Goal: Task Accomplishment & Management: Manage account settings

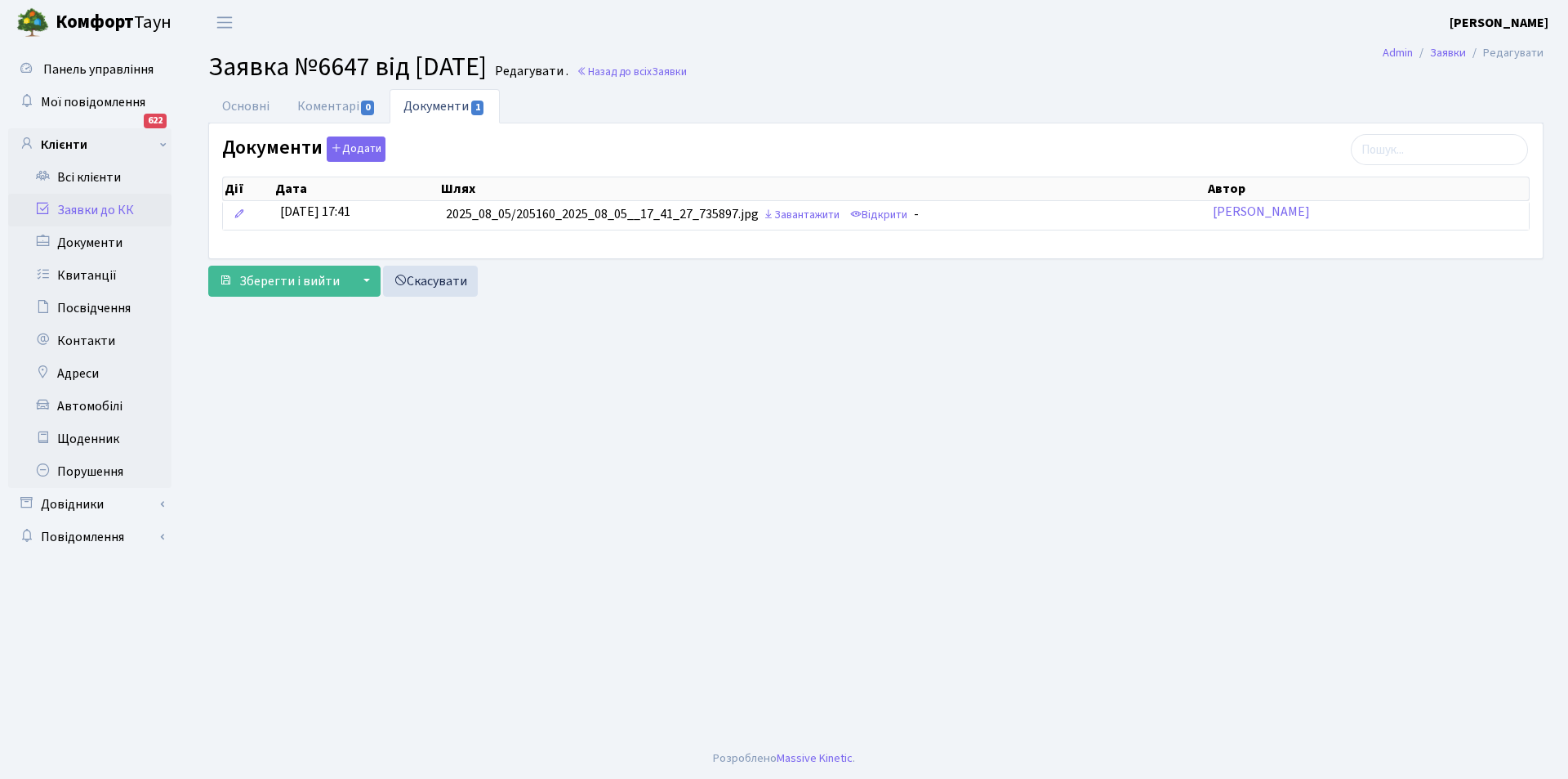
click at [101, 207] on link "Заявки до КК" at bounding box center [90, 210] width 164 height 33
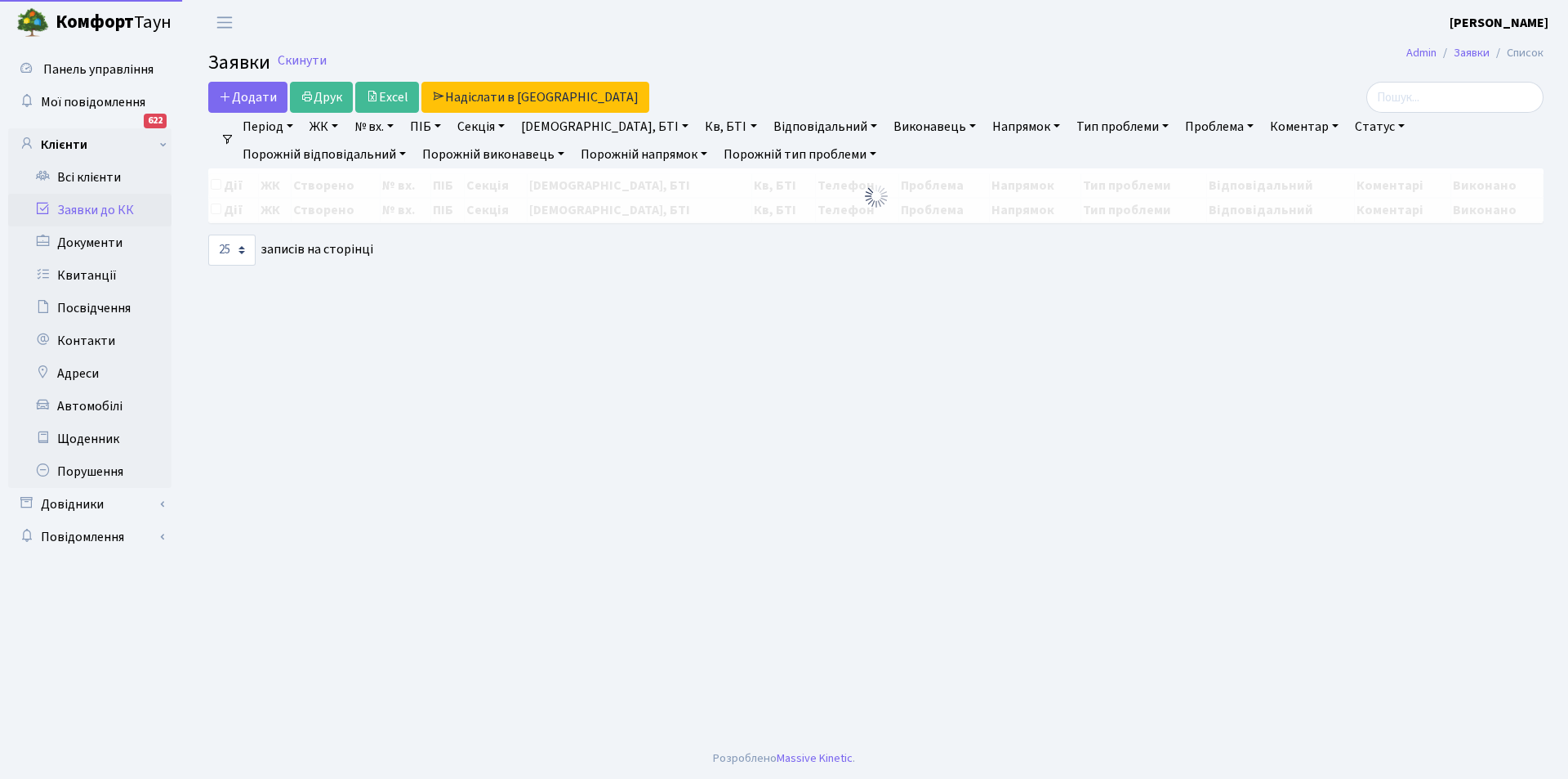
select select "25"
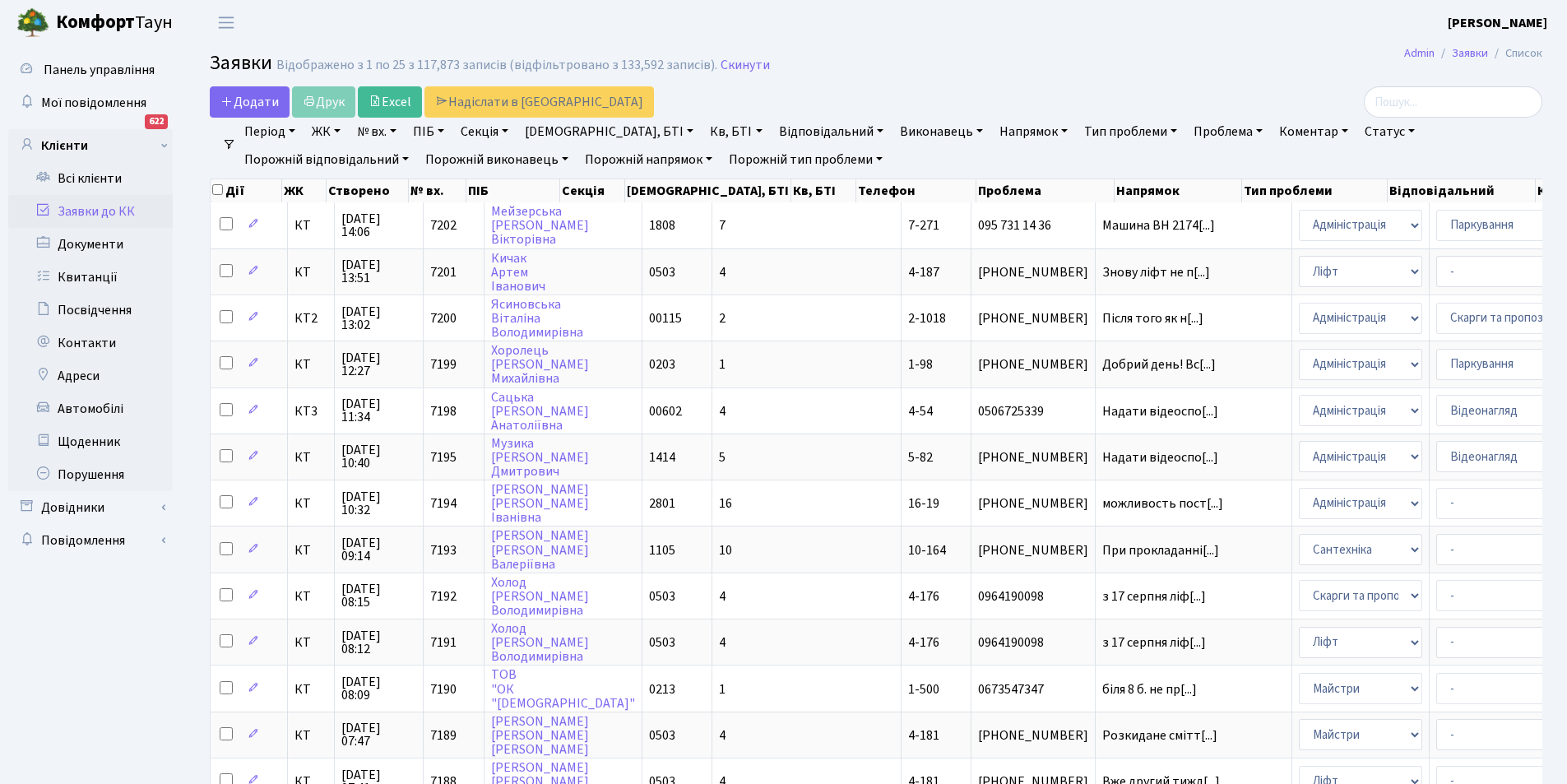
click at [779, 128] on link "Відповідальний" at bounding box center [831, 132] width 117 height 28
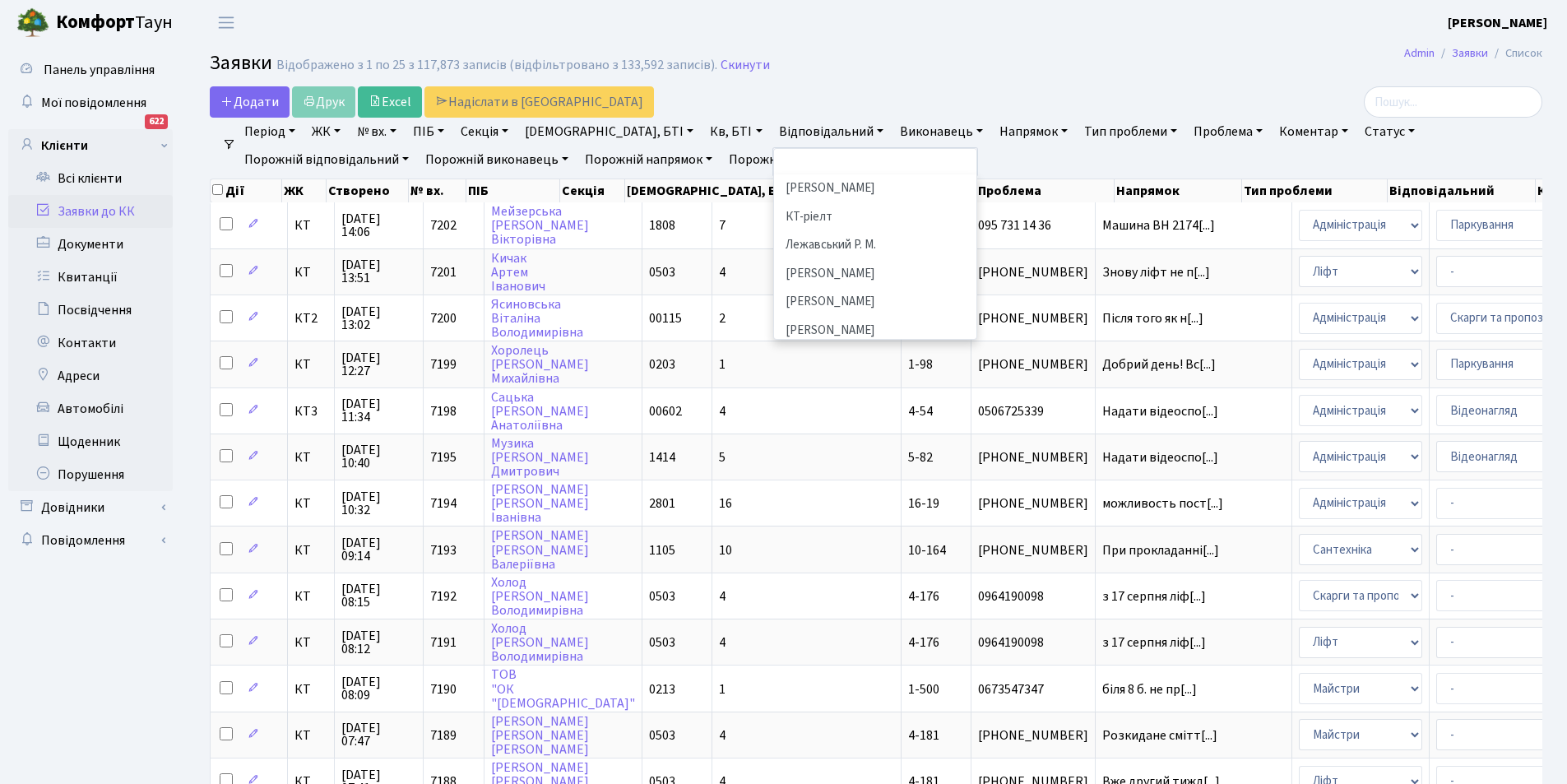
scroll to position [405, 0]
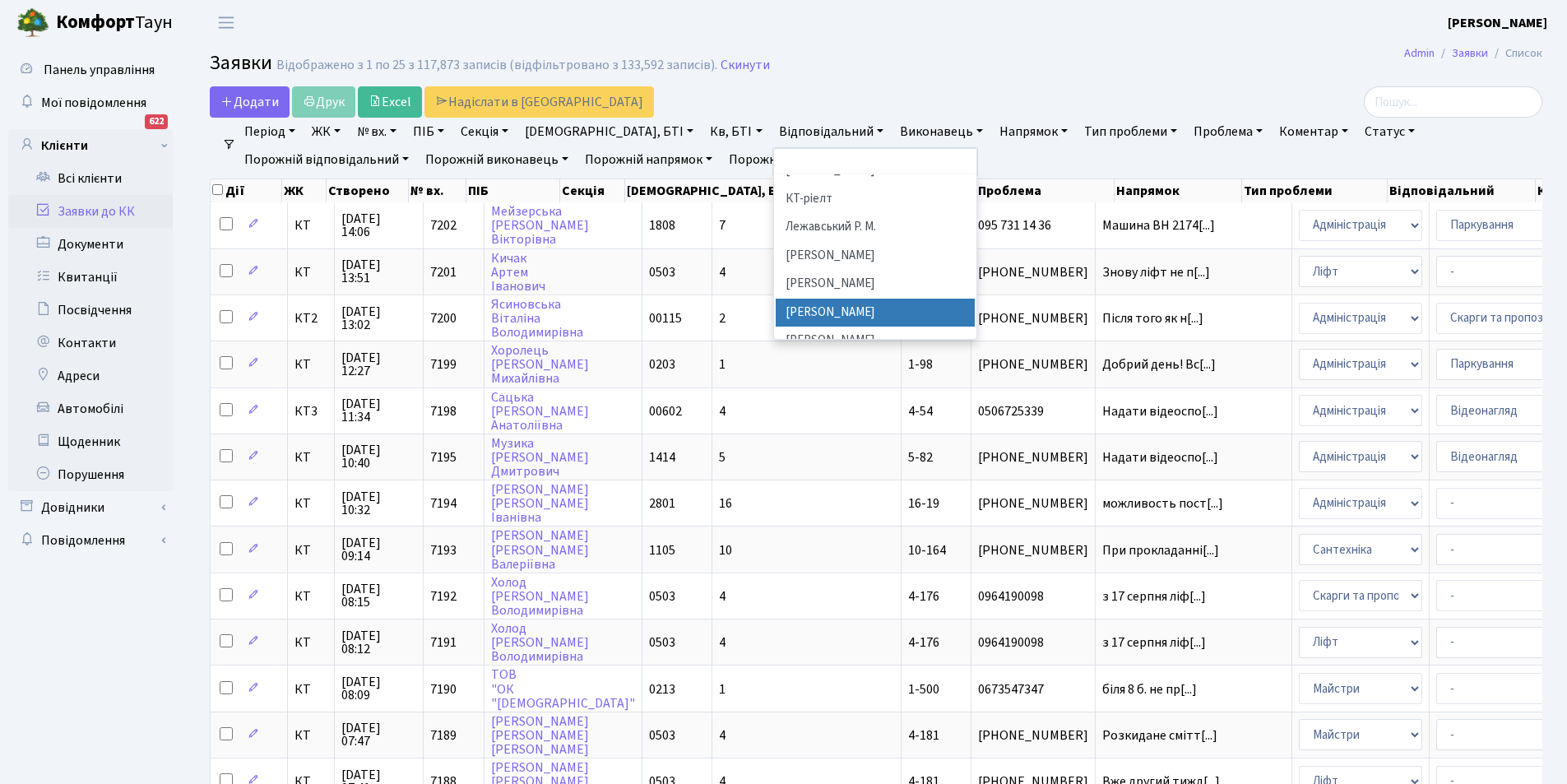
click at [827, 298] on li "[PERSON_NAME]" at bounding box center [875, 312] width 199 height 28
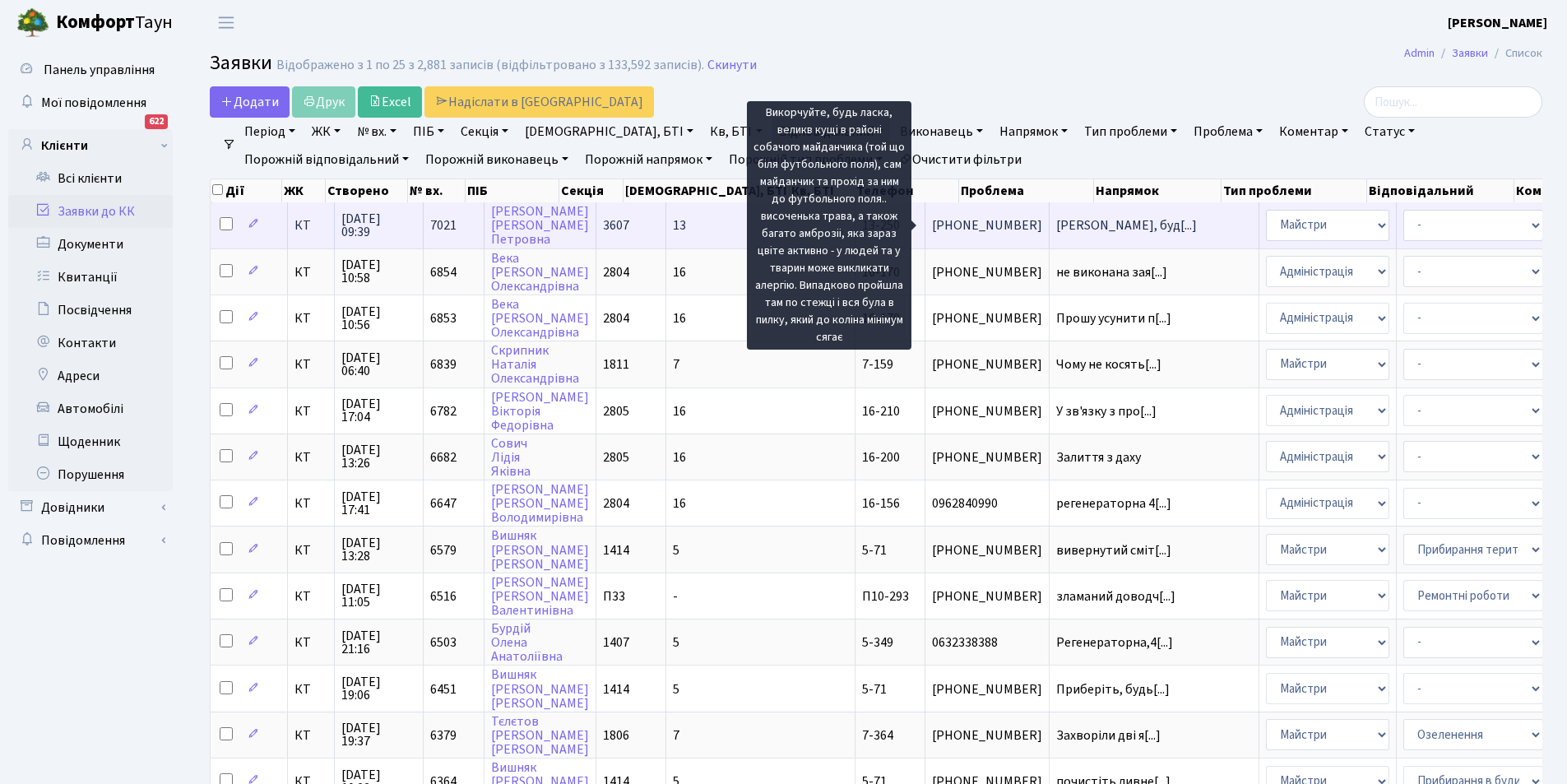
click at [1056, 223] on span "Викорчуйте, буд[...]" at bounding box center [1126, 224] width 141 height 18
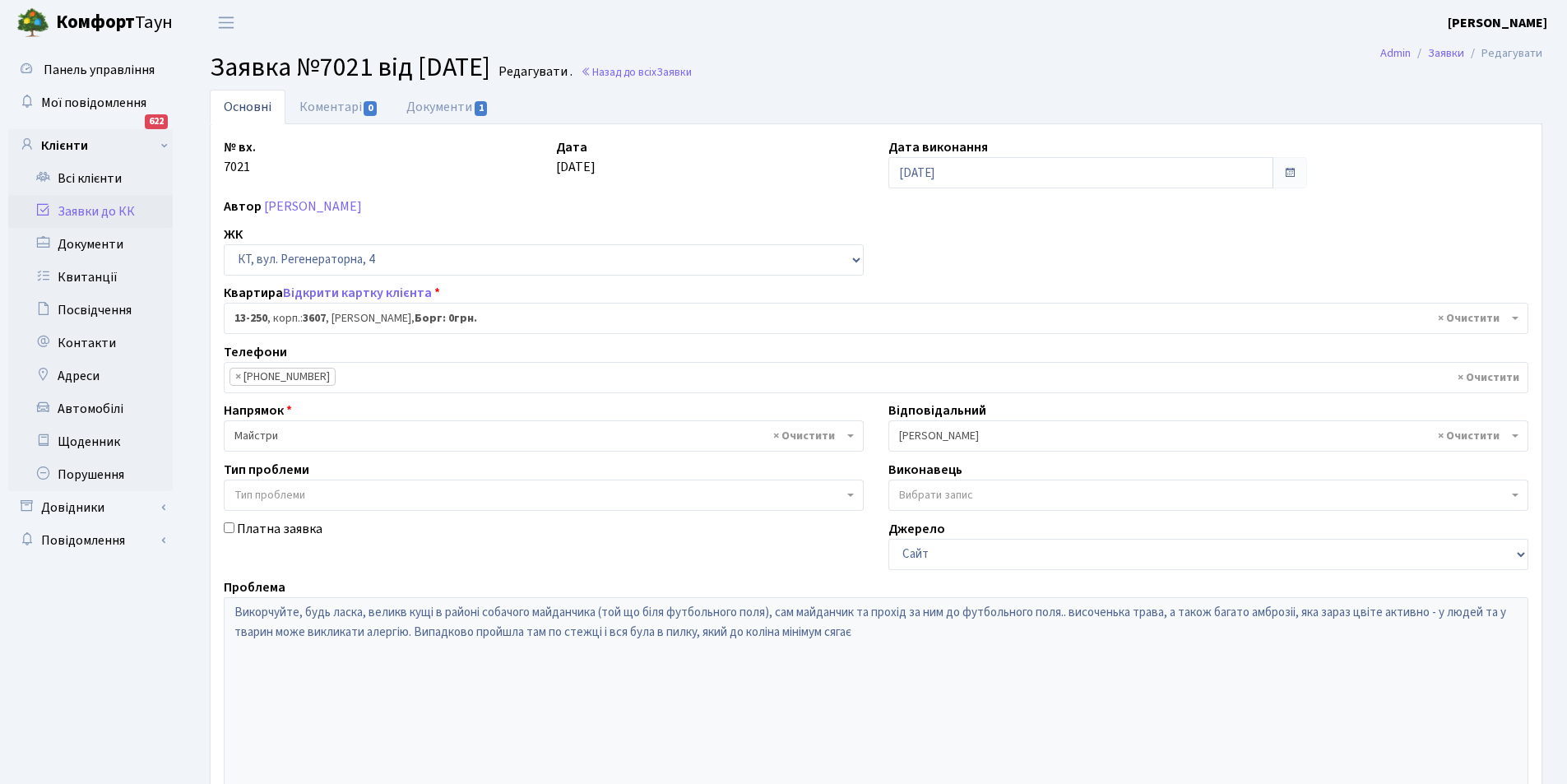
select select "7896"
click at [316, 110] on link "Коментарі 0" at bounding box center [338, 107] width 107 height 34
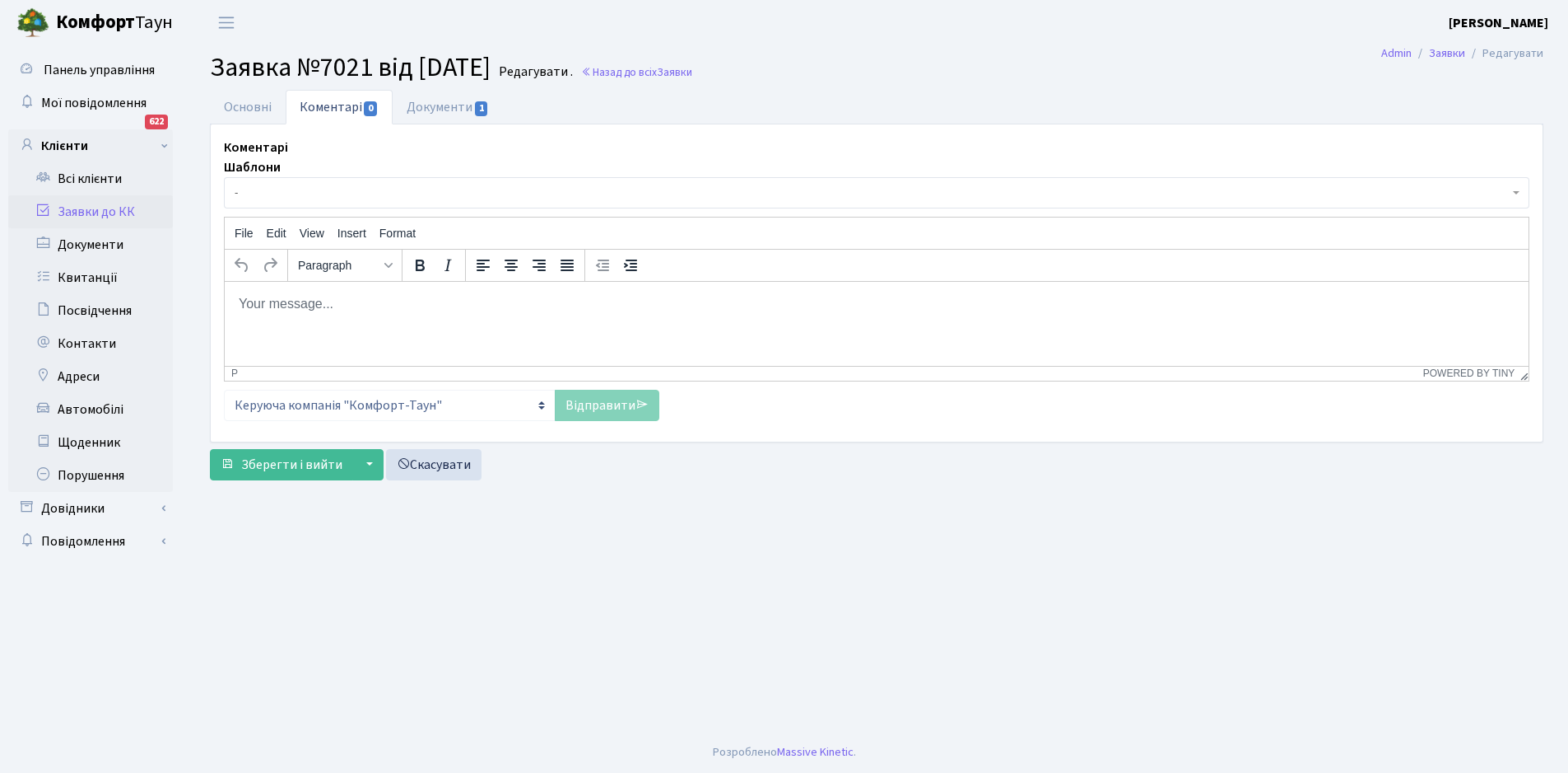
click at [266, 187] on span "-" at bounding box center [872, 193] width 1274 height 16
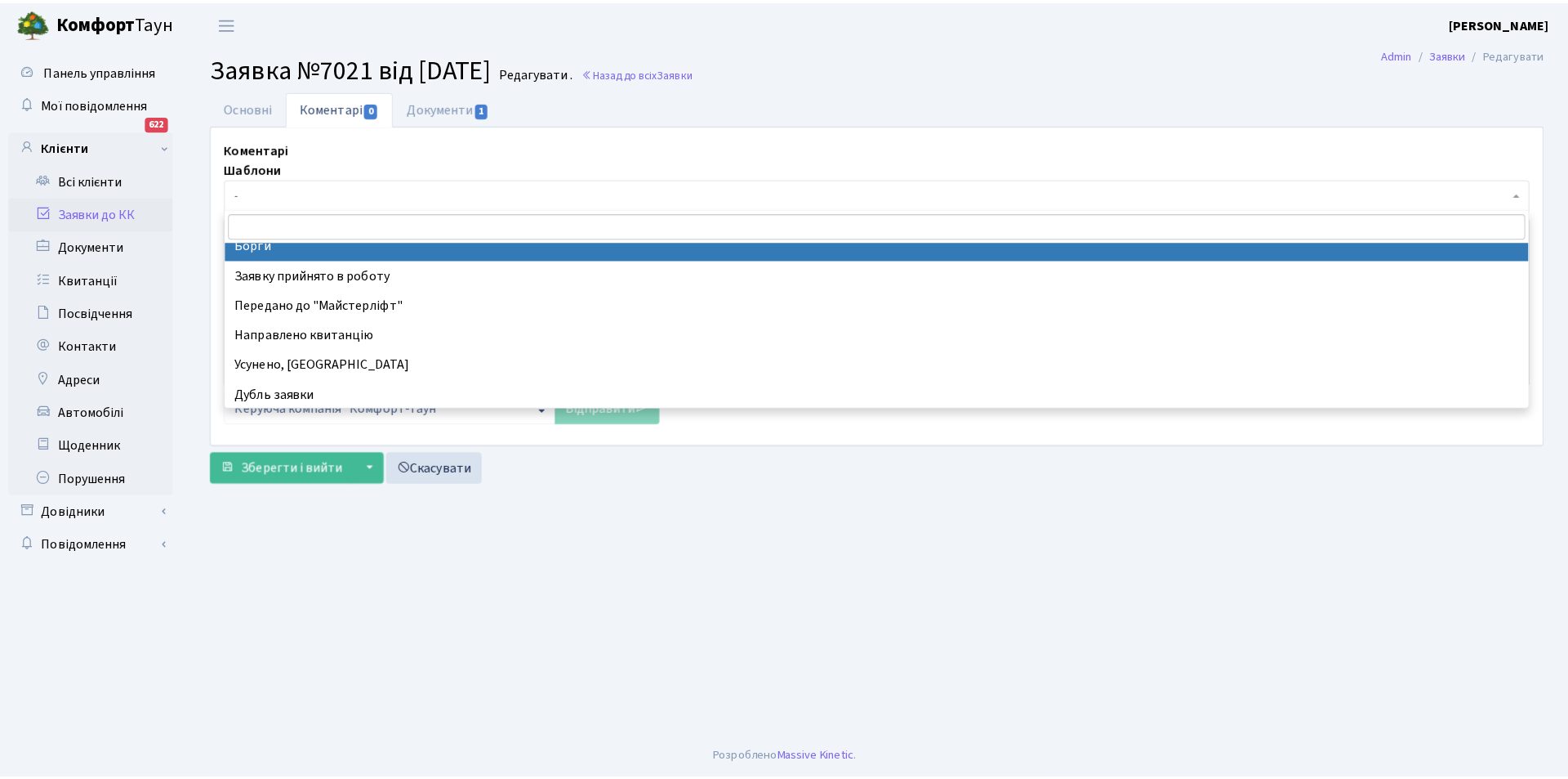
scroll to position [116, 0]
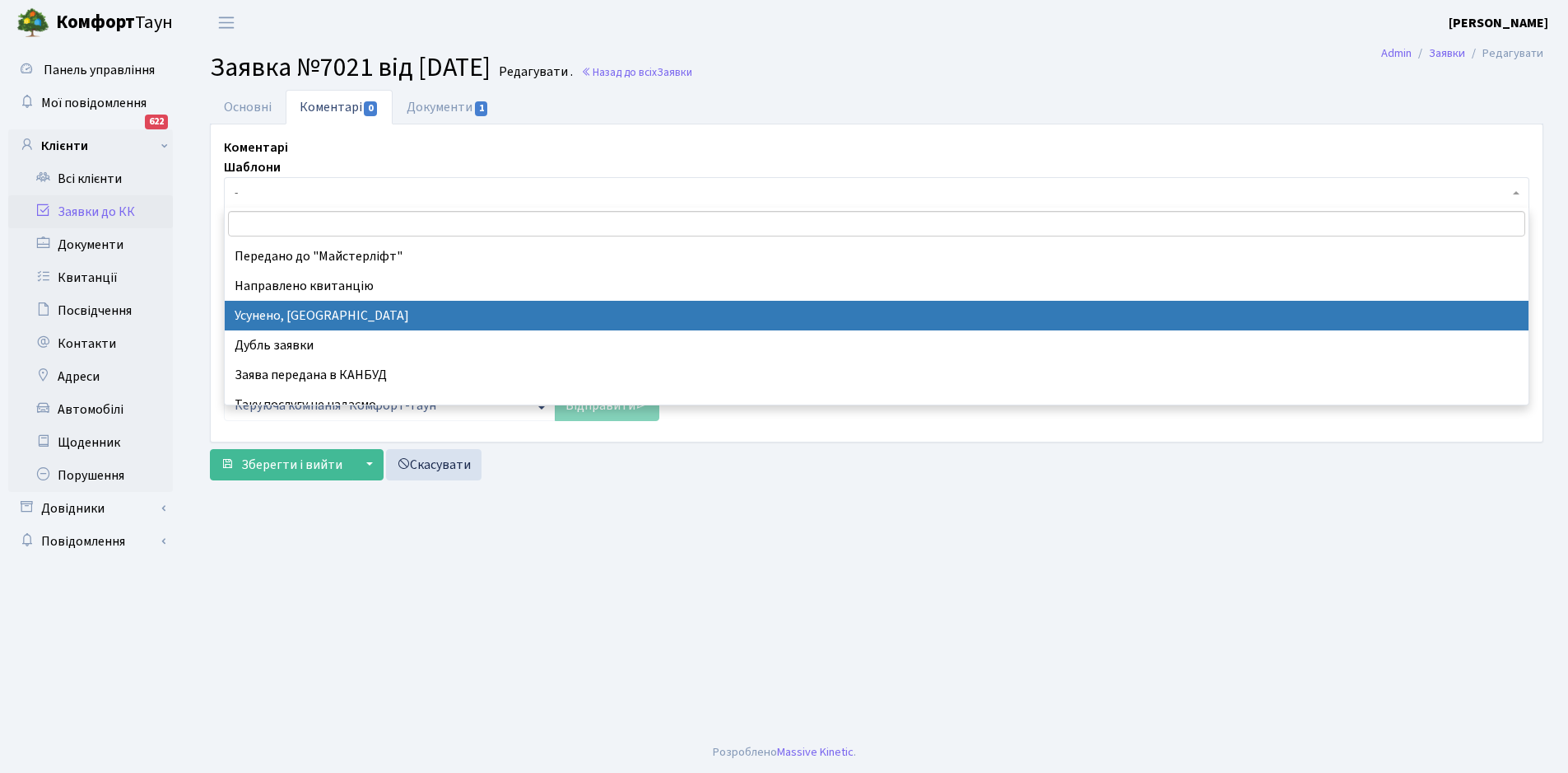
select select "15"
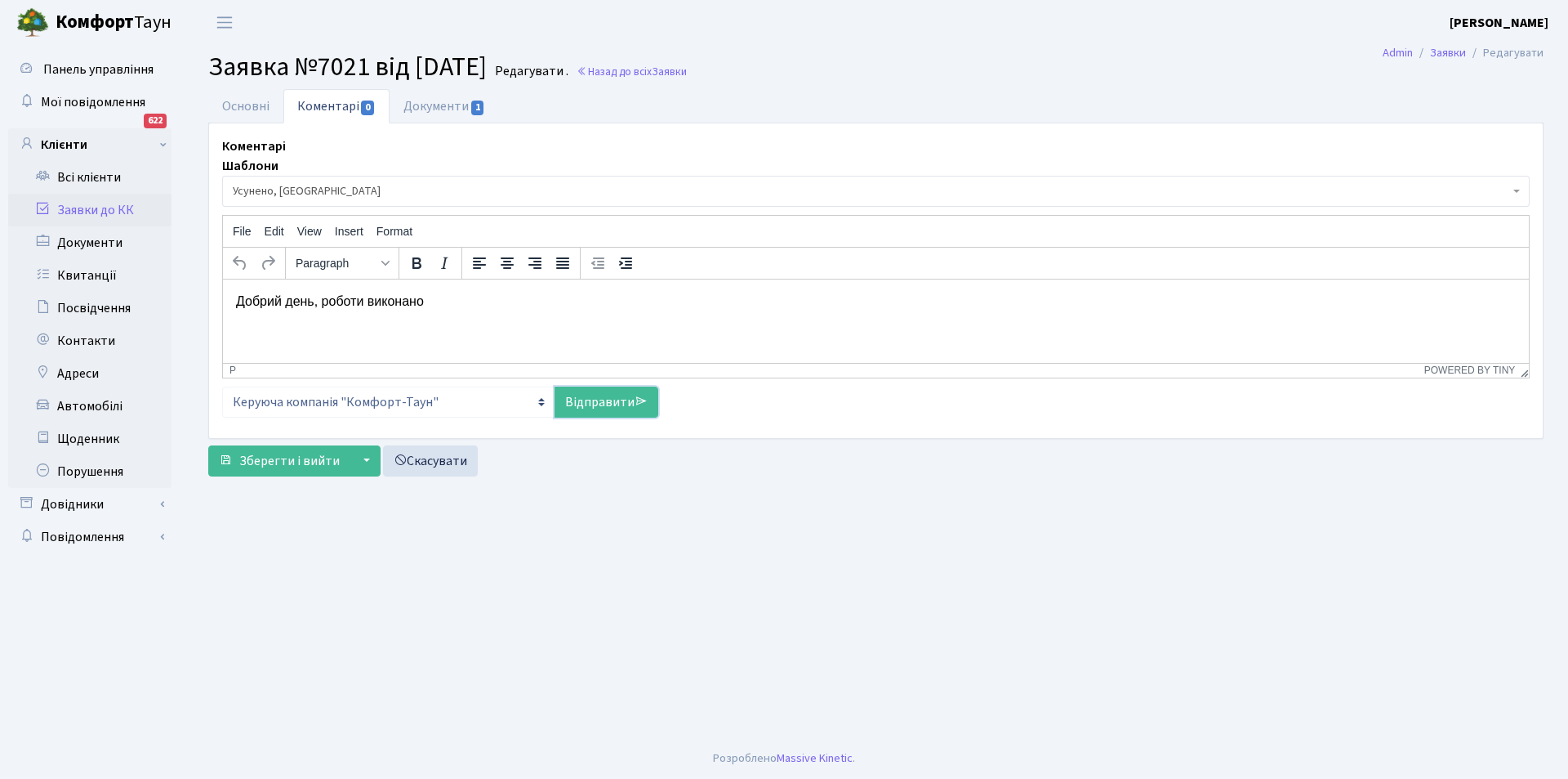
drag, startPoint x: 611, startPoint y: 409, endPoint x: 594, endPoint y: 403, distance: 18.0
click at [610, 406] on link "Відправити" at bounding box center [607, 402] width 103 height 31
select select
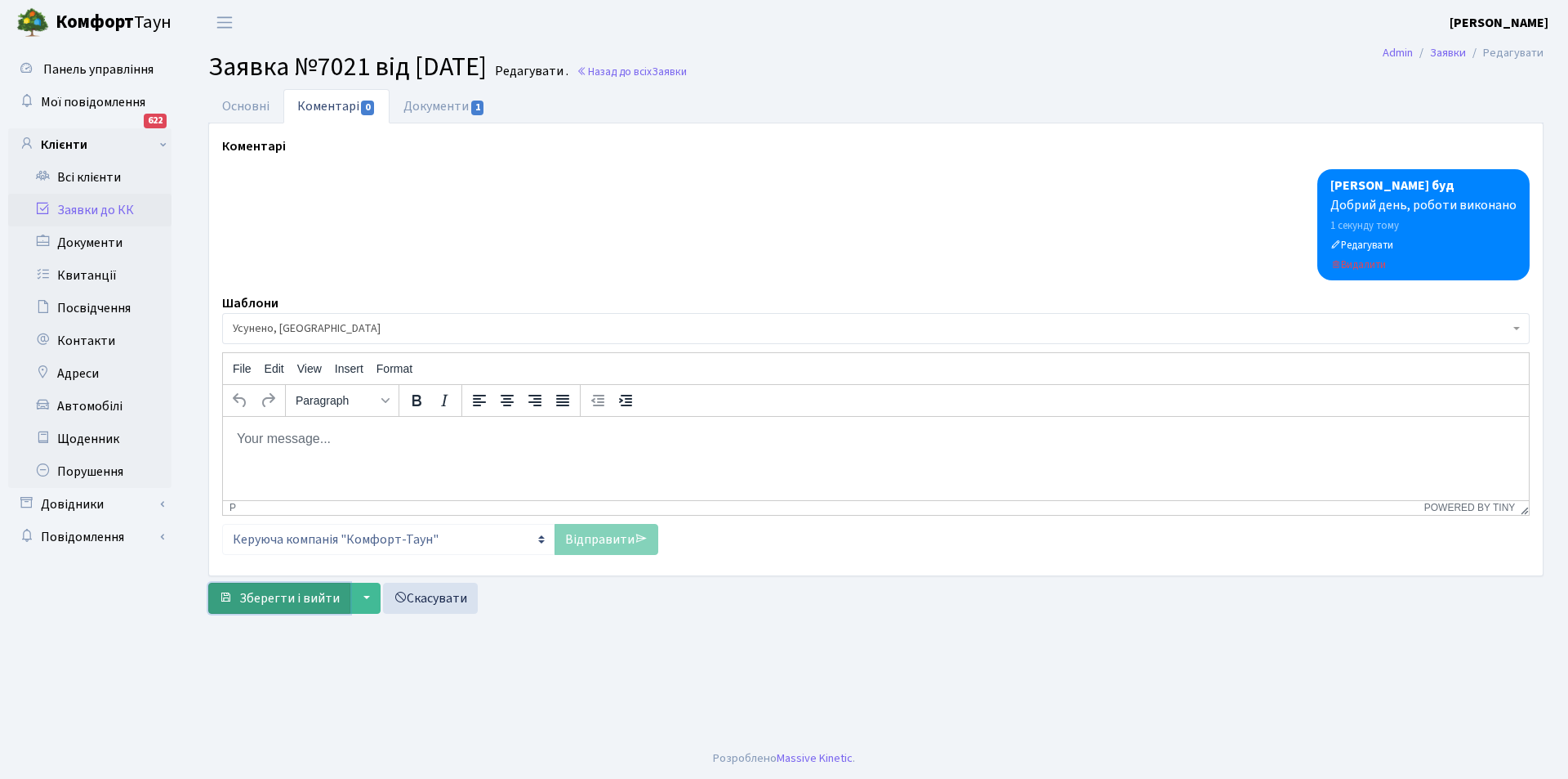
click at [264, 610] on button "Зберегти і вийти" at bounding box center [278, 597] width 142 height 31
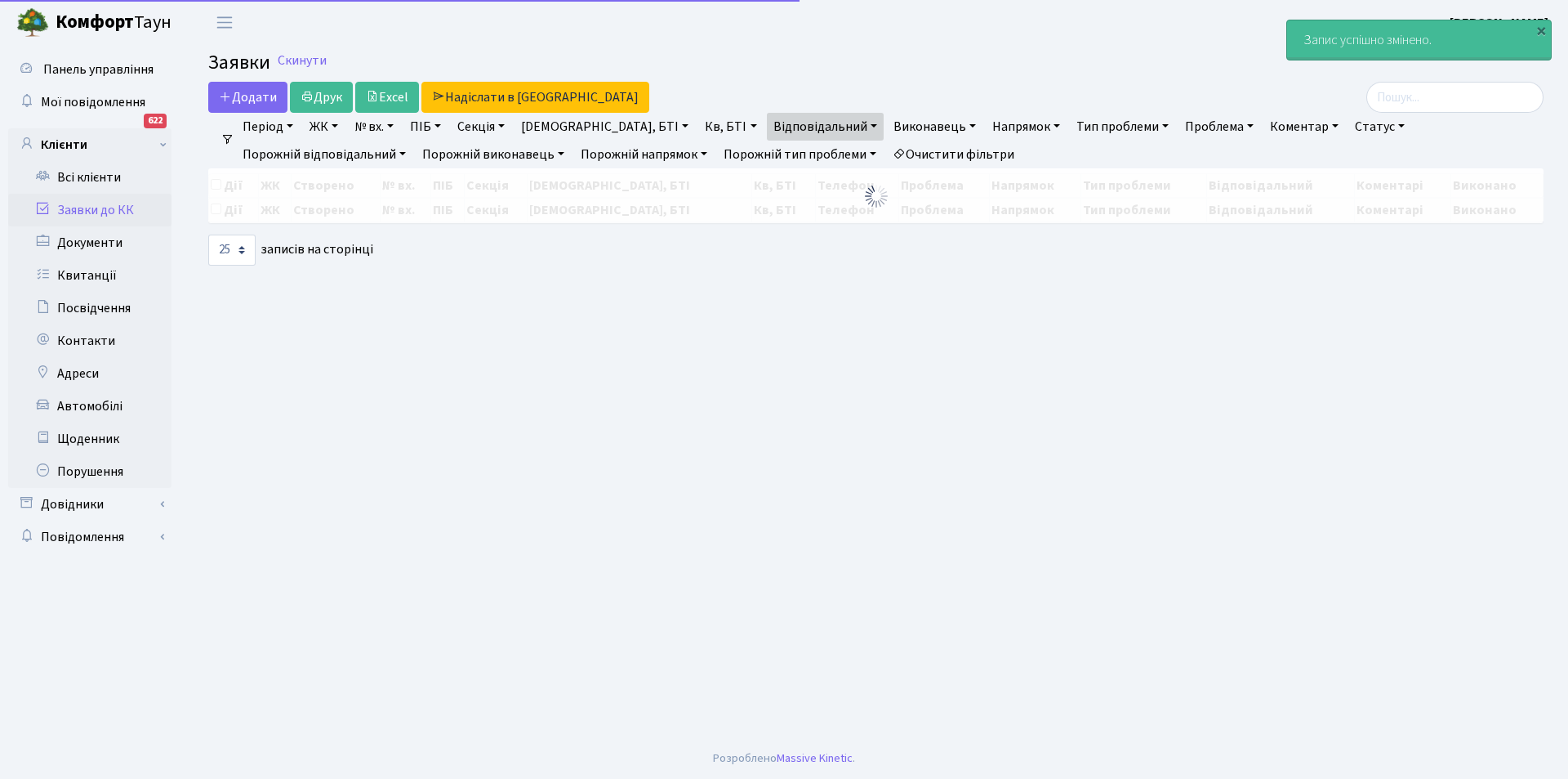
select select "25"
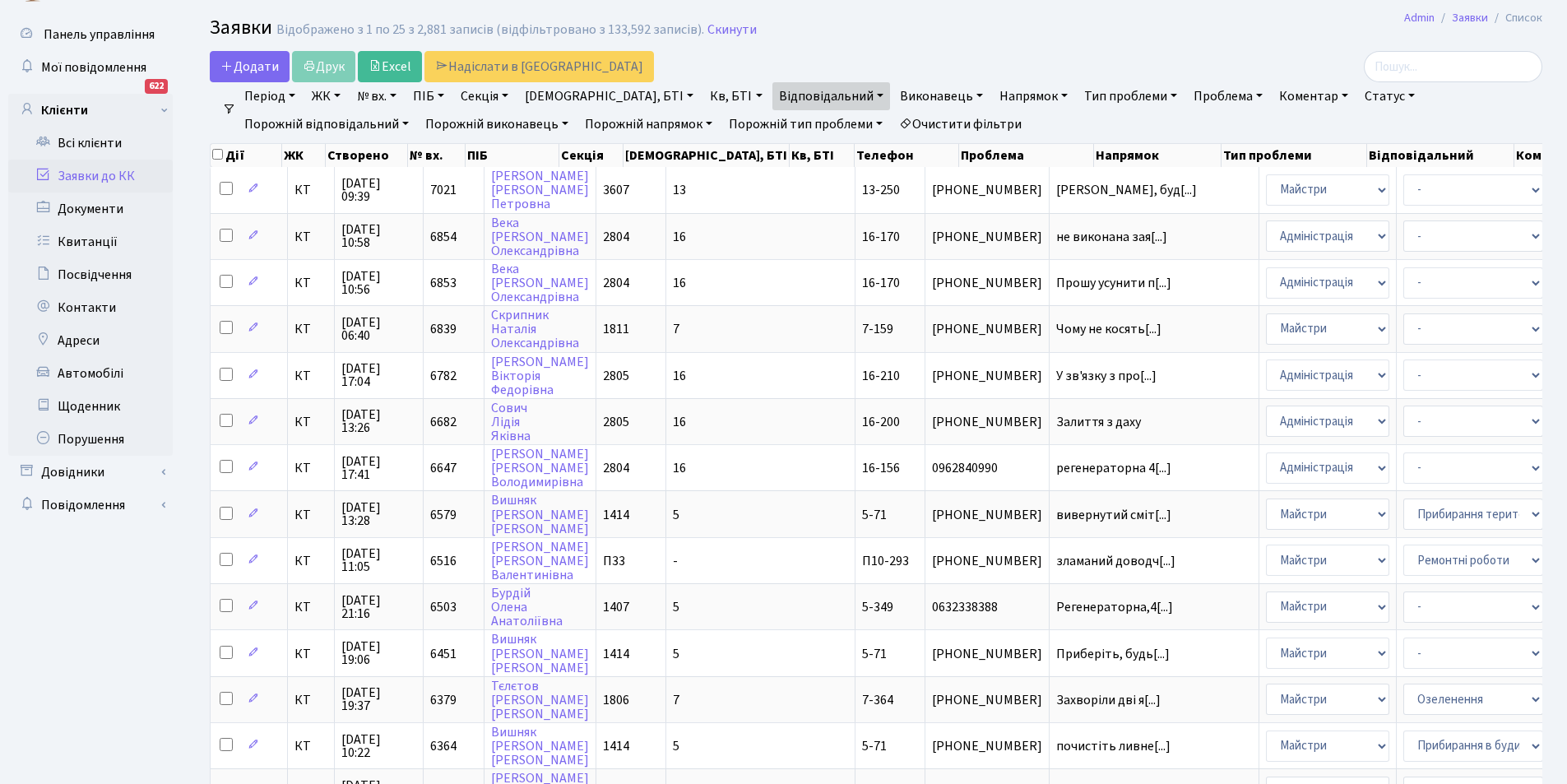
scroll to position [34, 0]
click at [892, 122] on link "Очистити фільтри" at bounding box center [960, 126] width 135 height 28
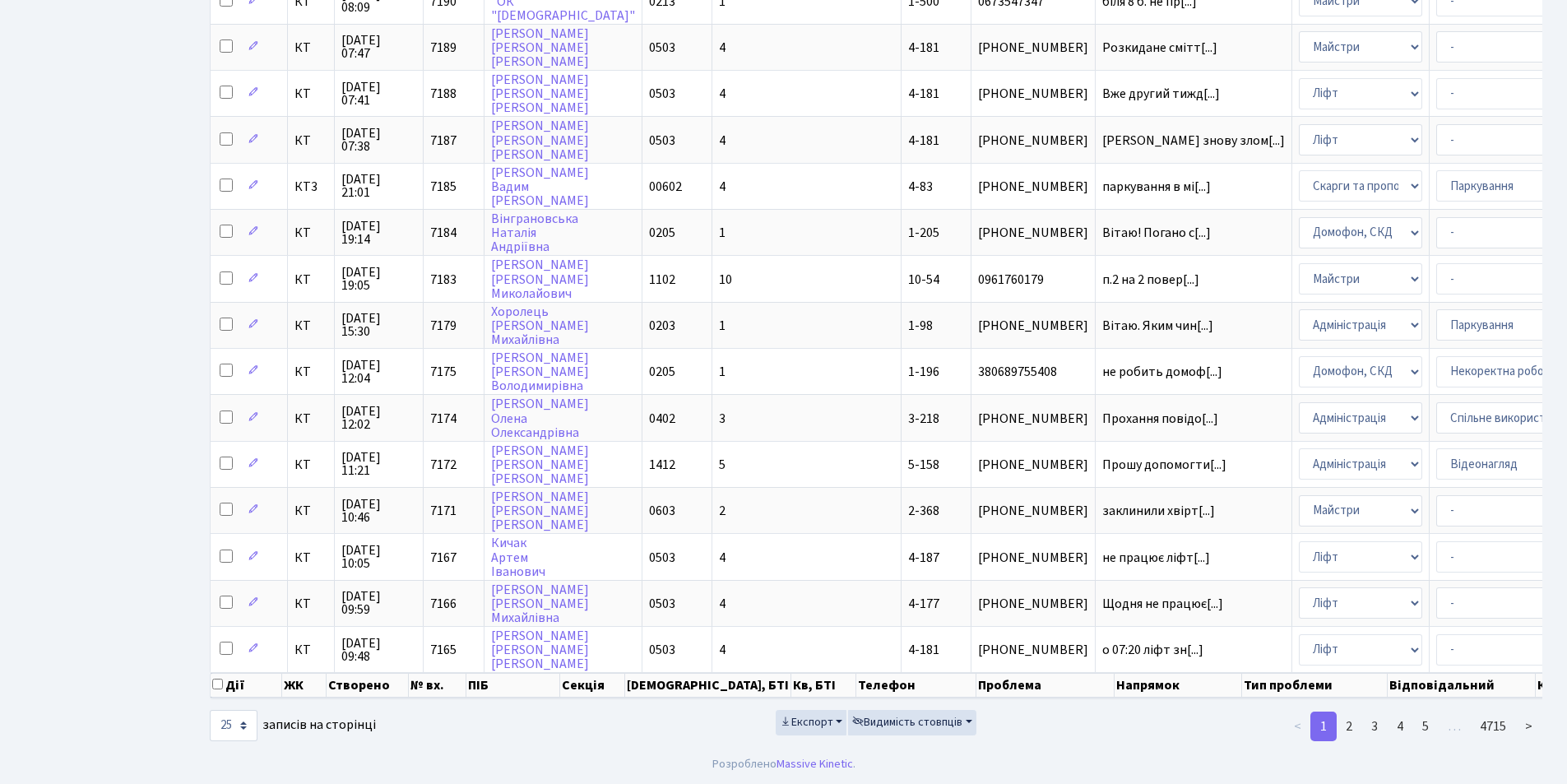
scroll to position [700, 0]
click at [1352, 722] on link "2" at bounding box center [1349, 725] width 27 height 29
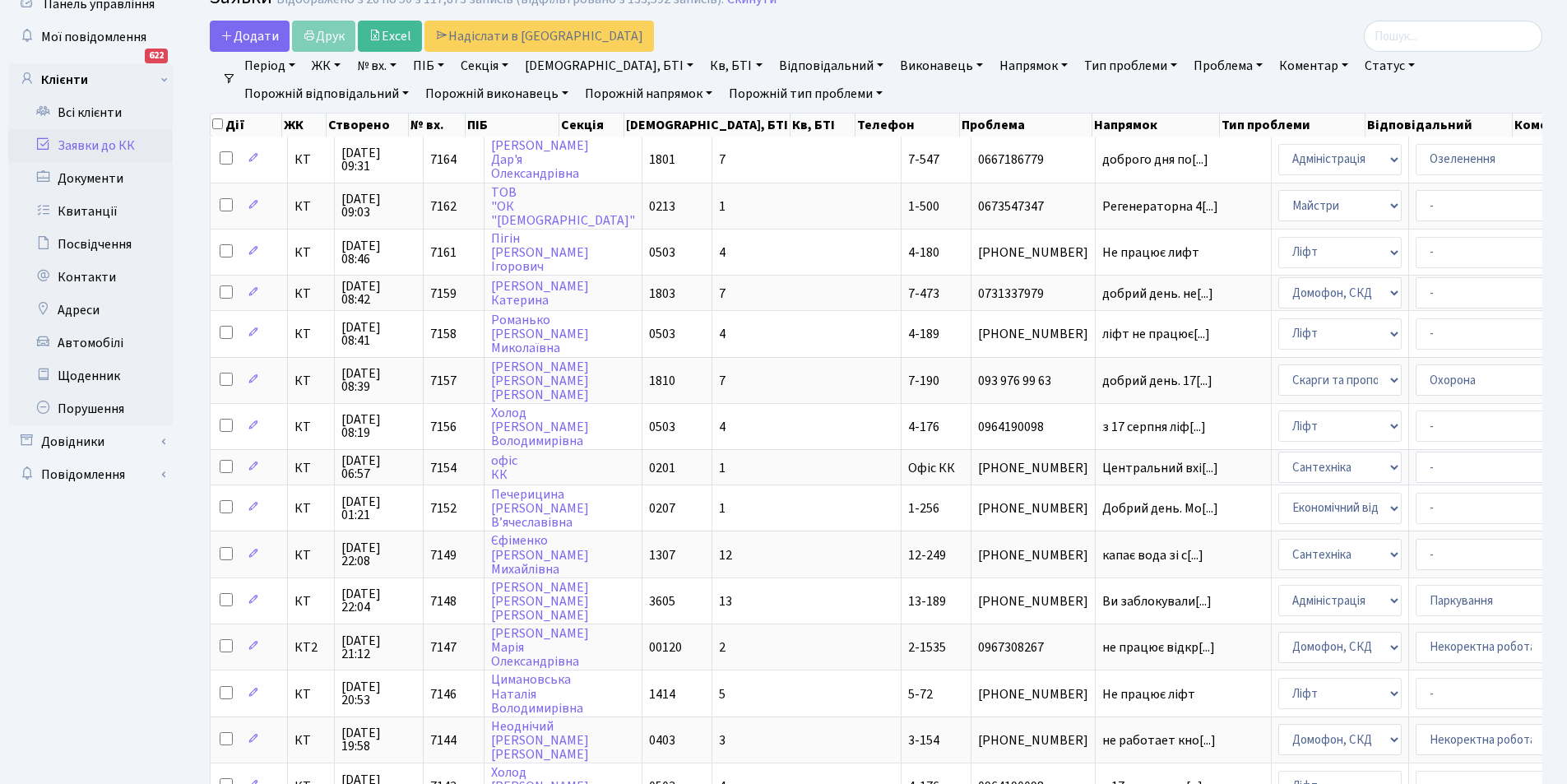
scroll to position [67, 0]
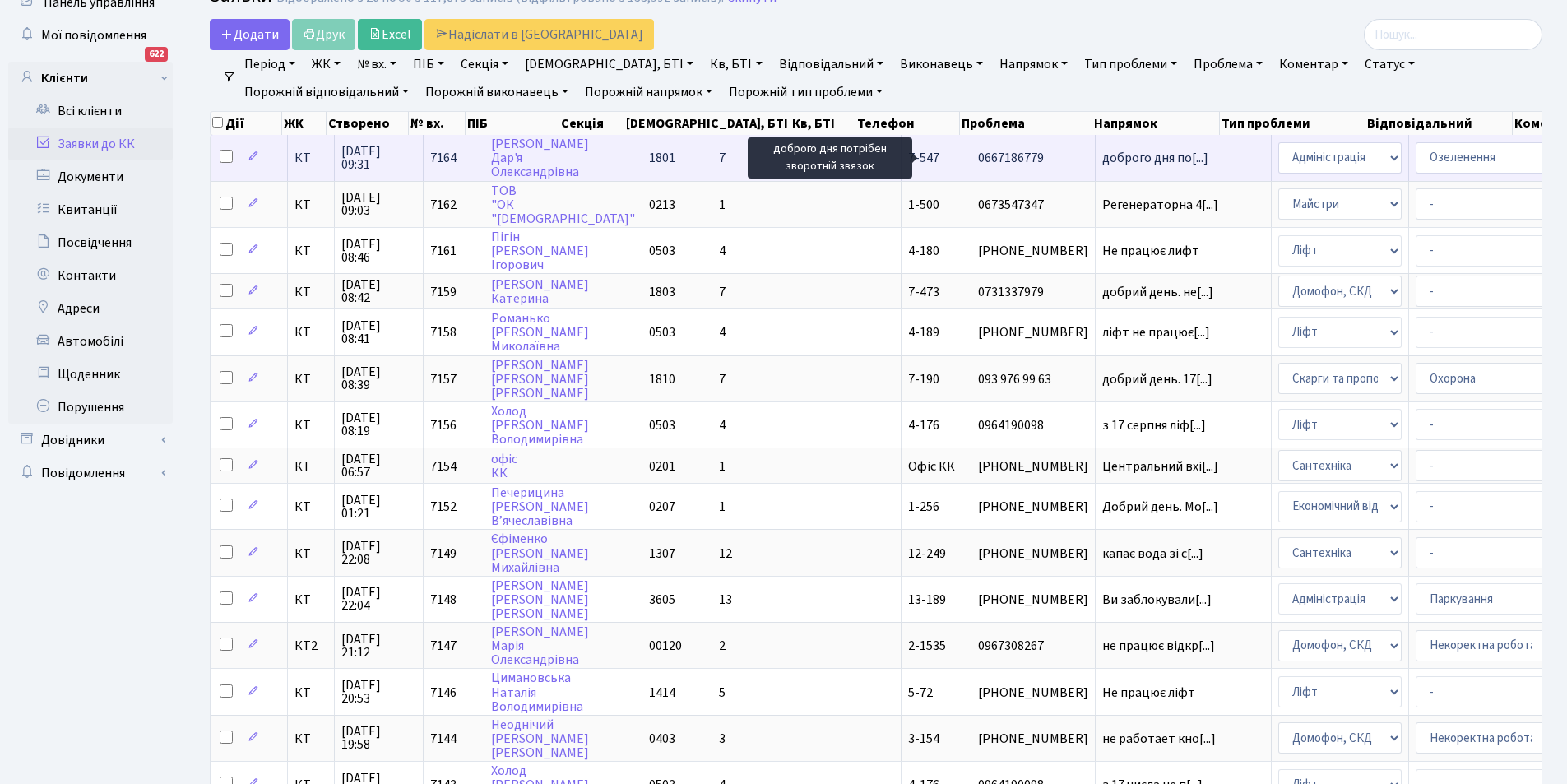
click at [1103, 157] on span "доброго дня по[...]" at bounding box center [1156, 157] width 106 height 18
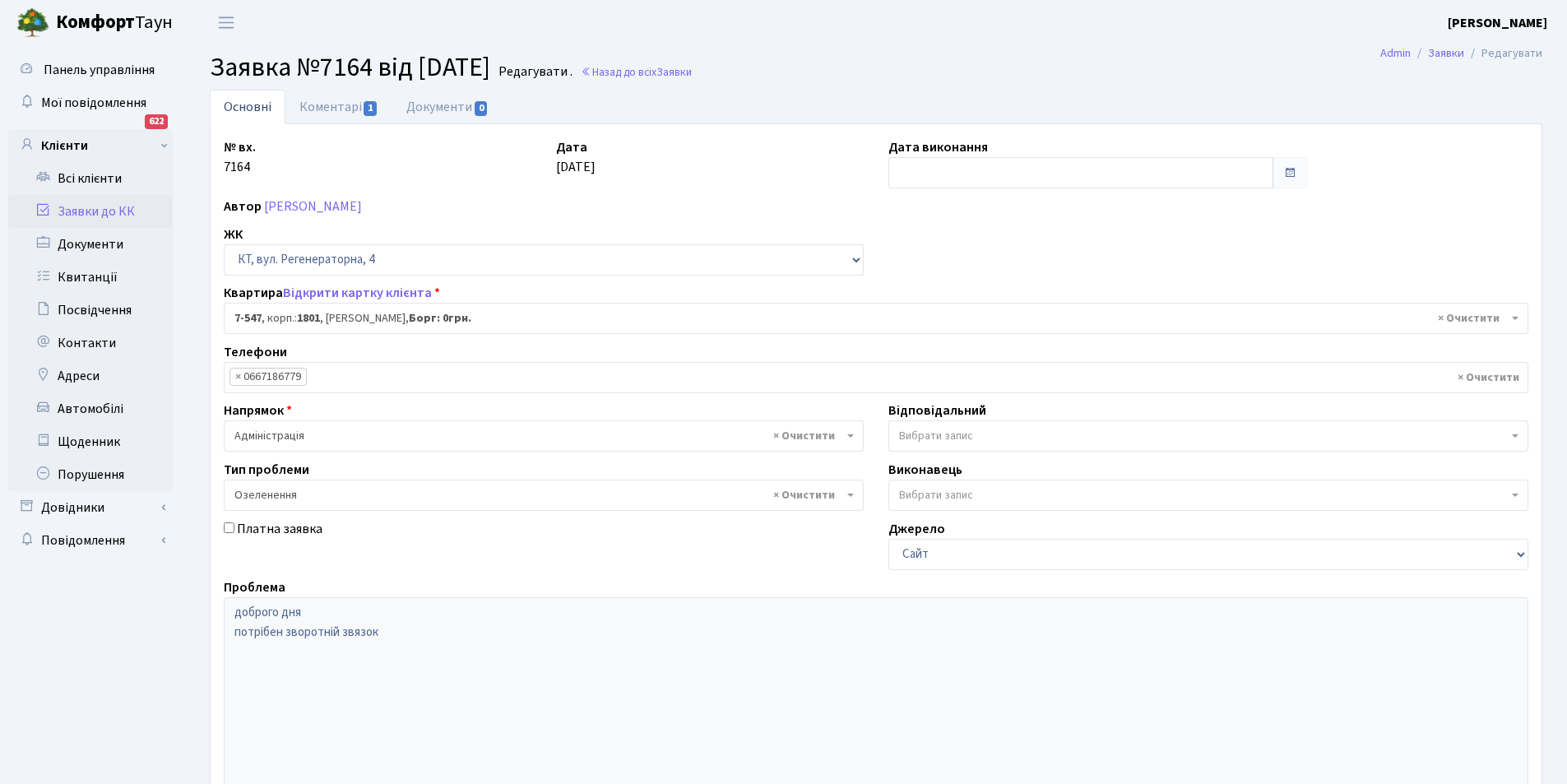
select select "4630"
select select "65"
click at [338, 98] on link "Коментарі 1" at bounding box center [338, 107] width 107 height 34
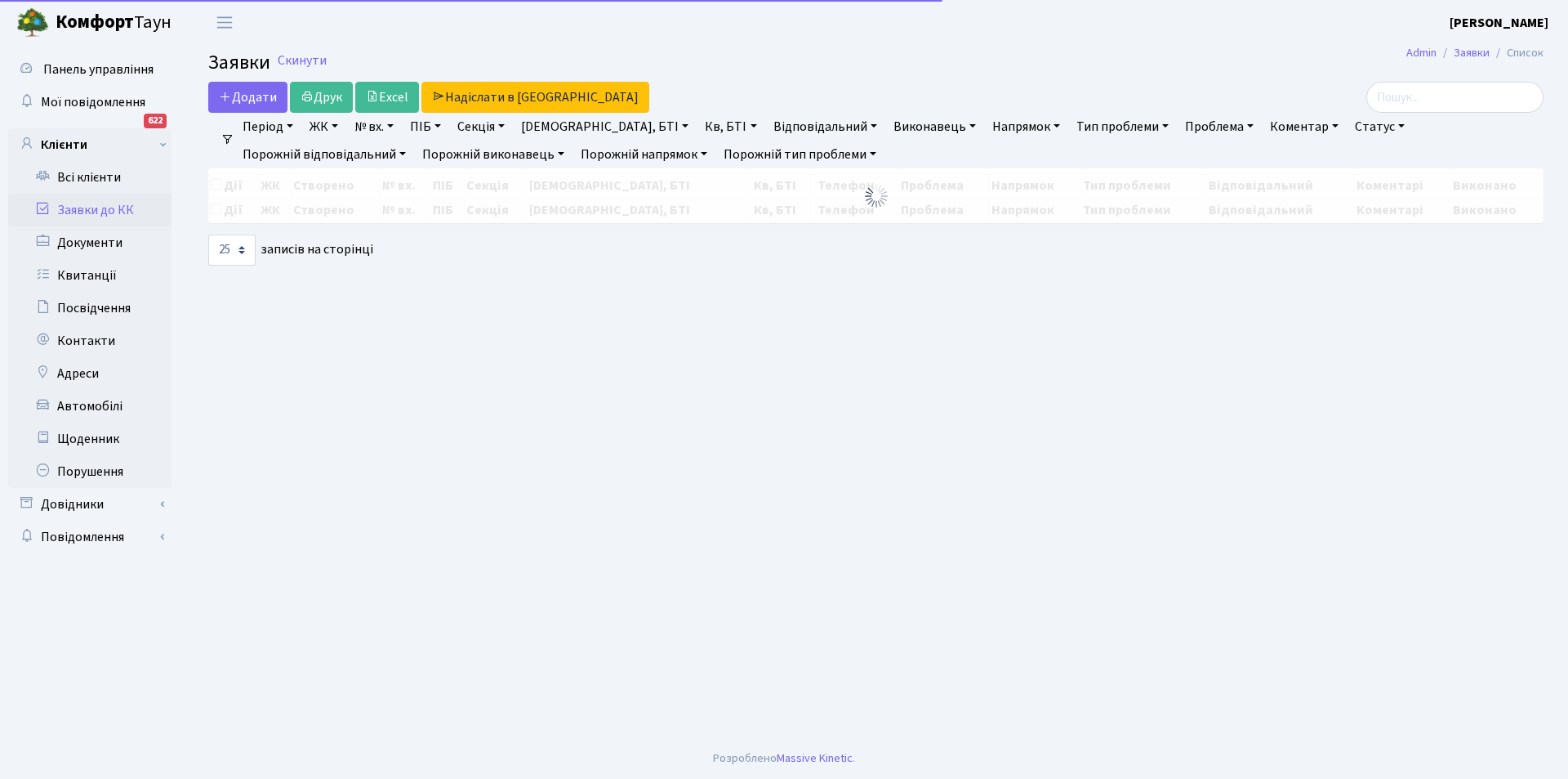
select select "25"
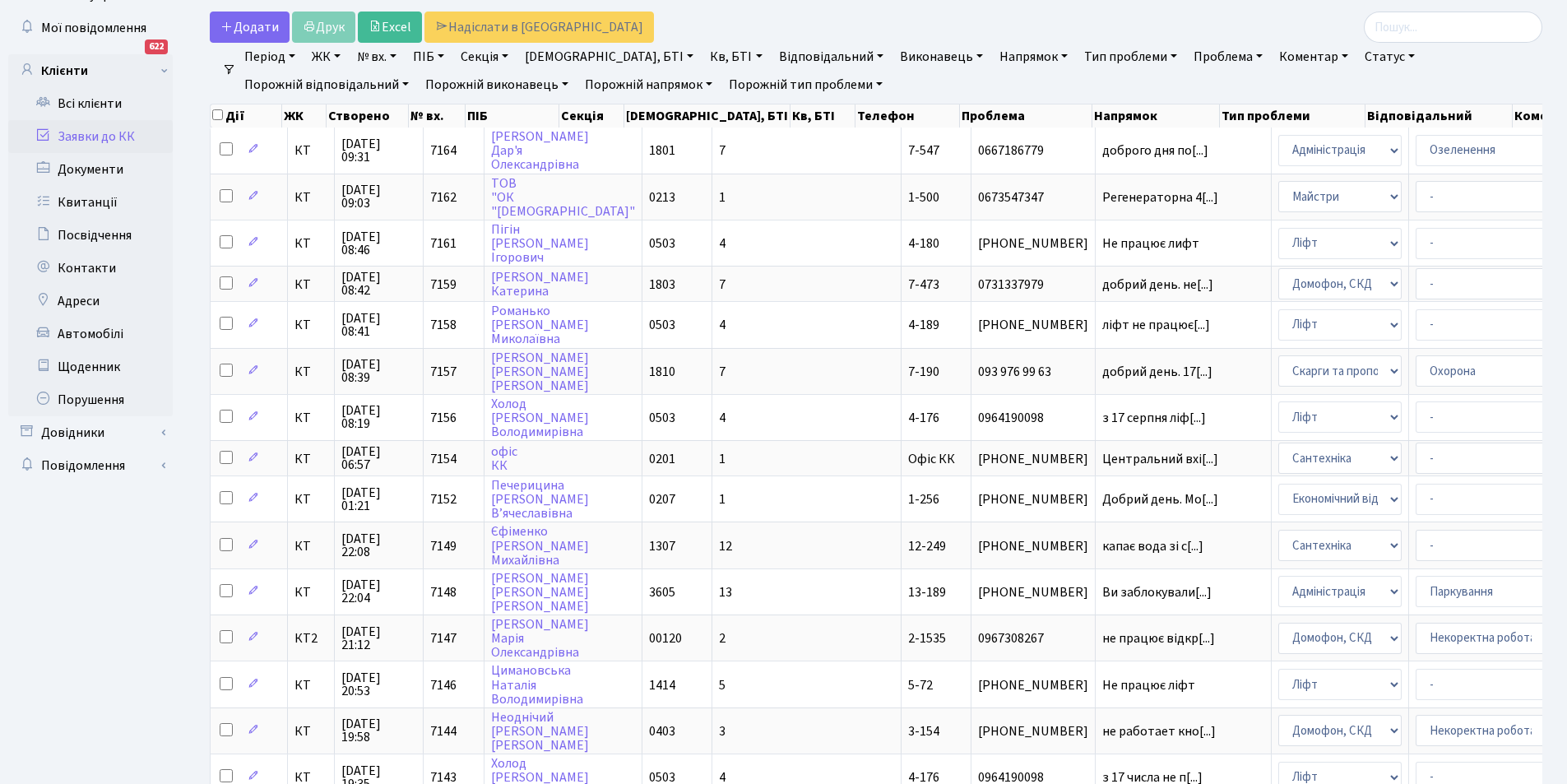
scroll to position [79, 0]
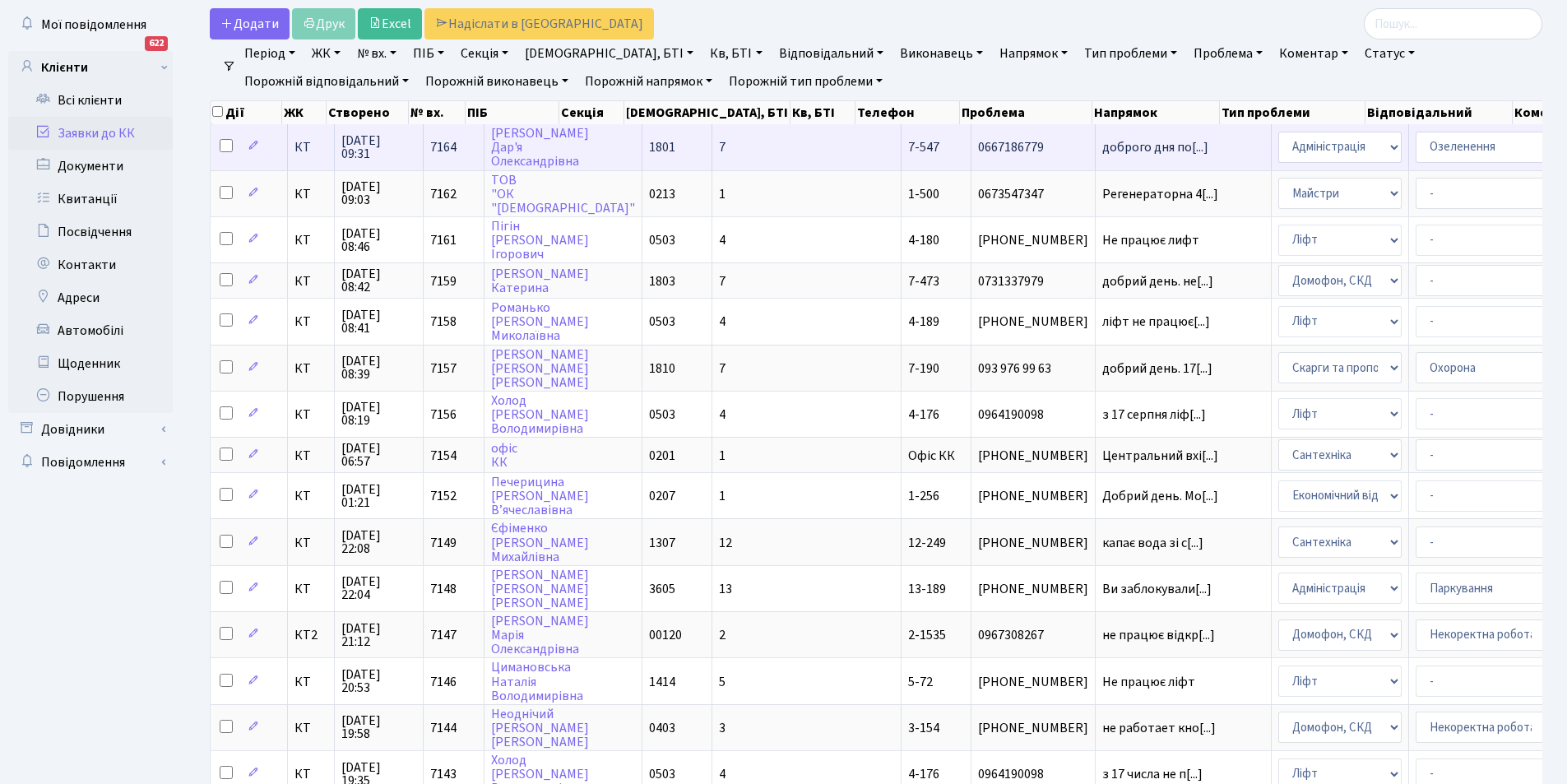
click at [909, 140] on span "7-547" at bounding box center [924, 147] width 31 height 18
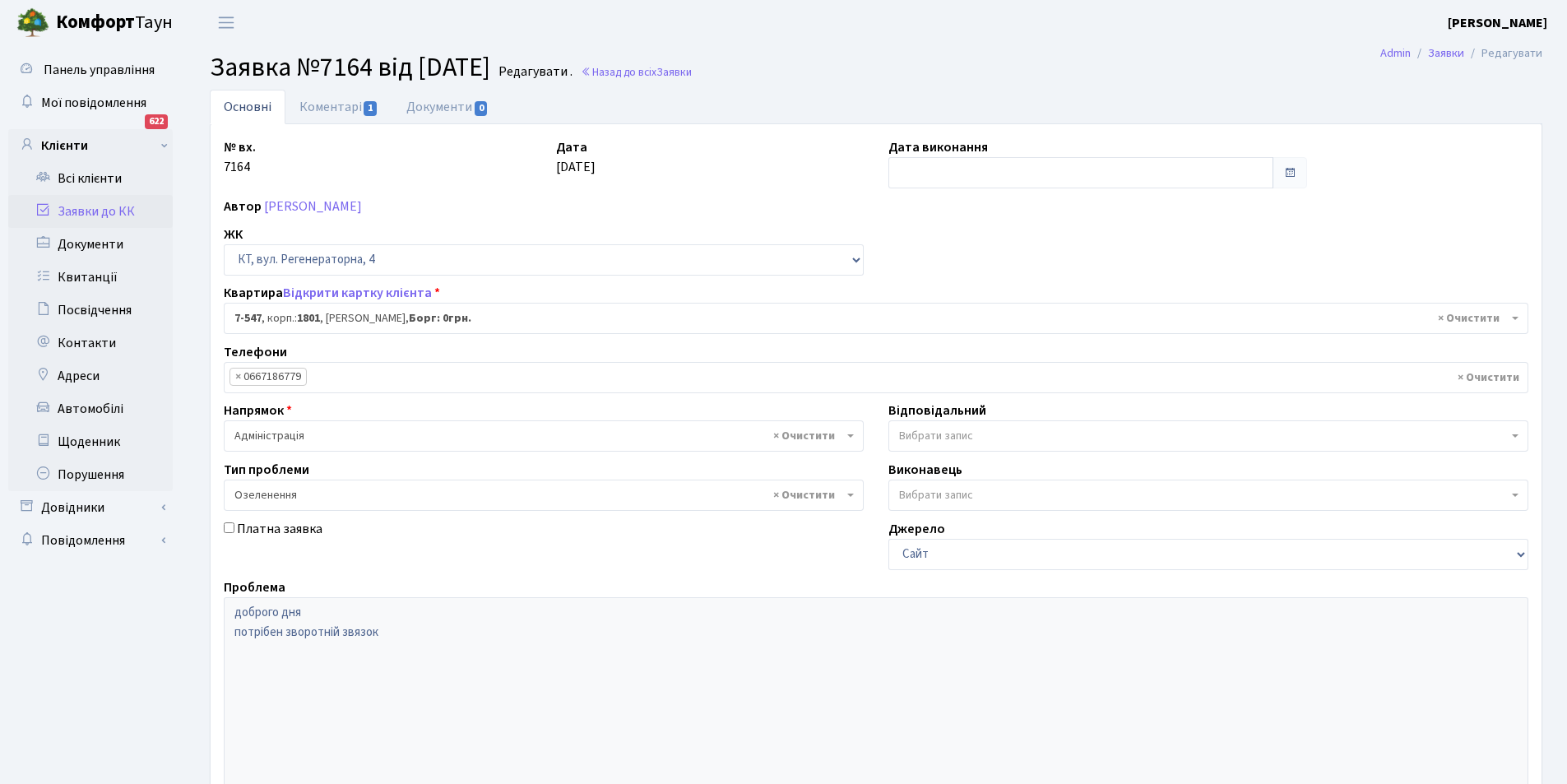
select select "4630"
select select "65"
click at [318, 106] on link "Коментарі 1" at bounding box center [338, 107] width 107 height 34
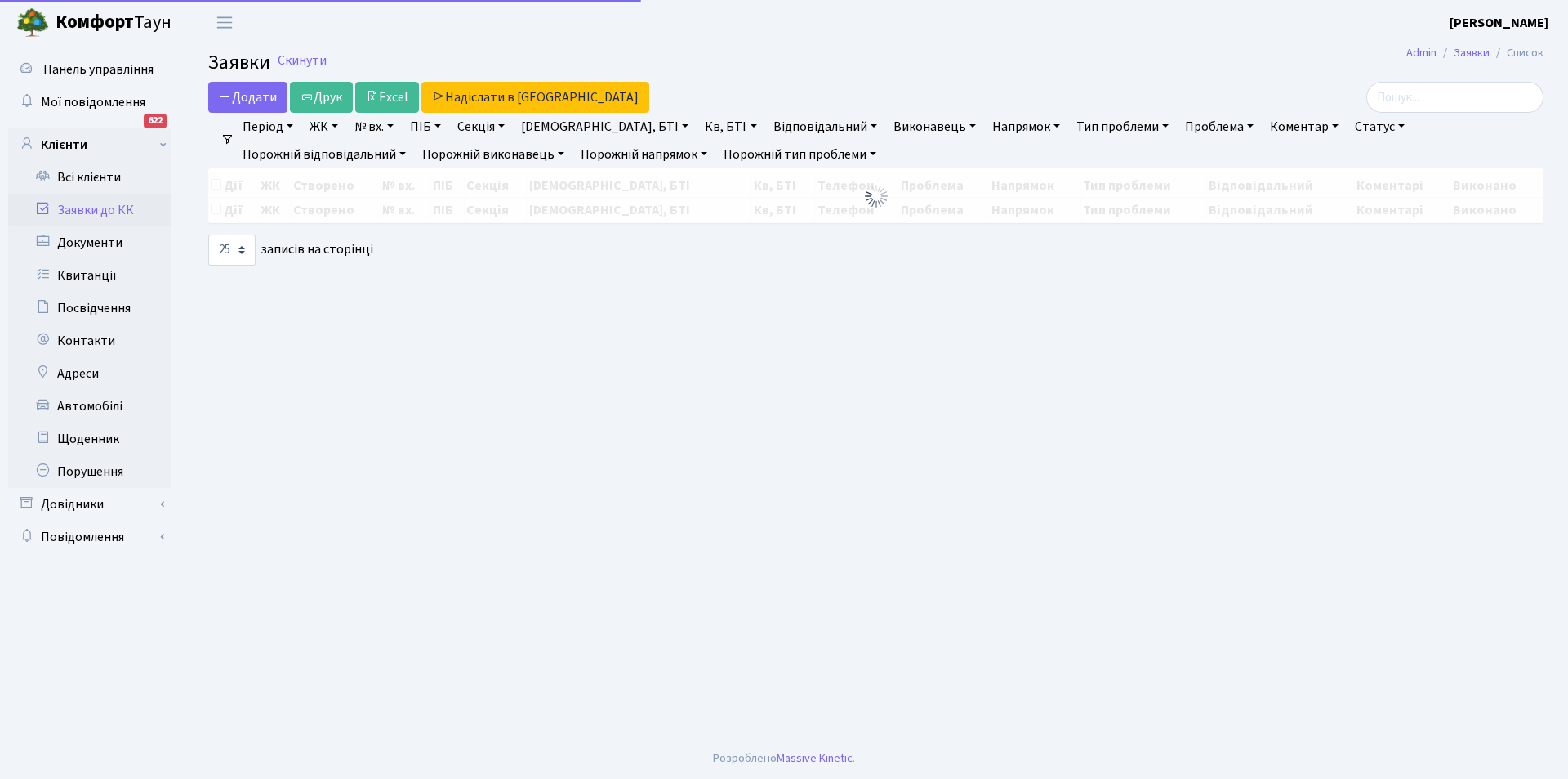
select select "25"
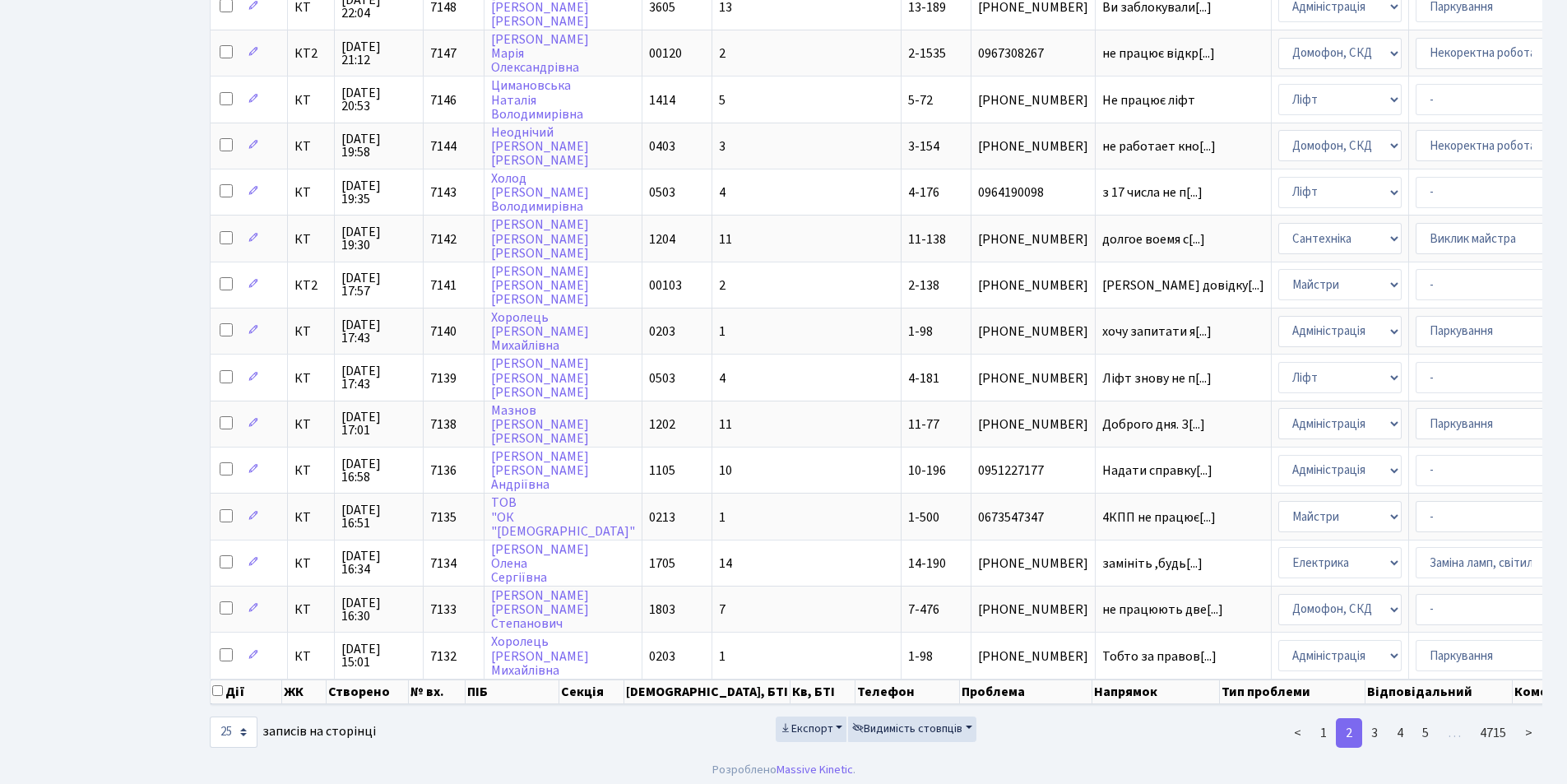
scroll to position [678, 0]
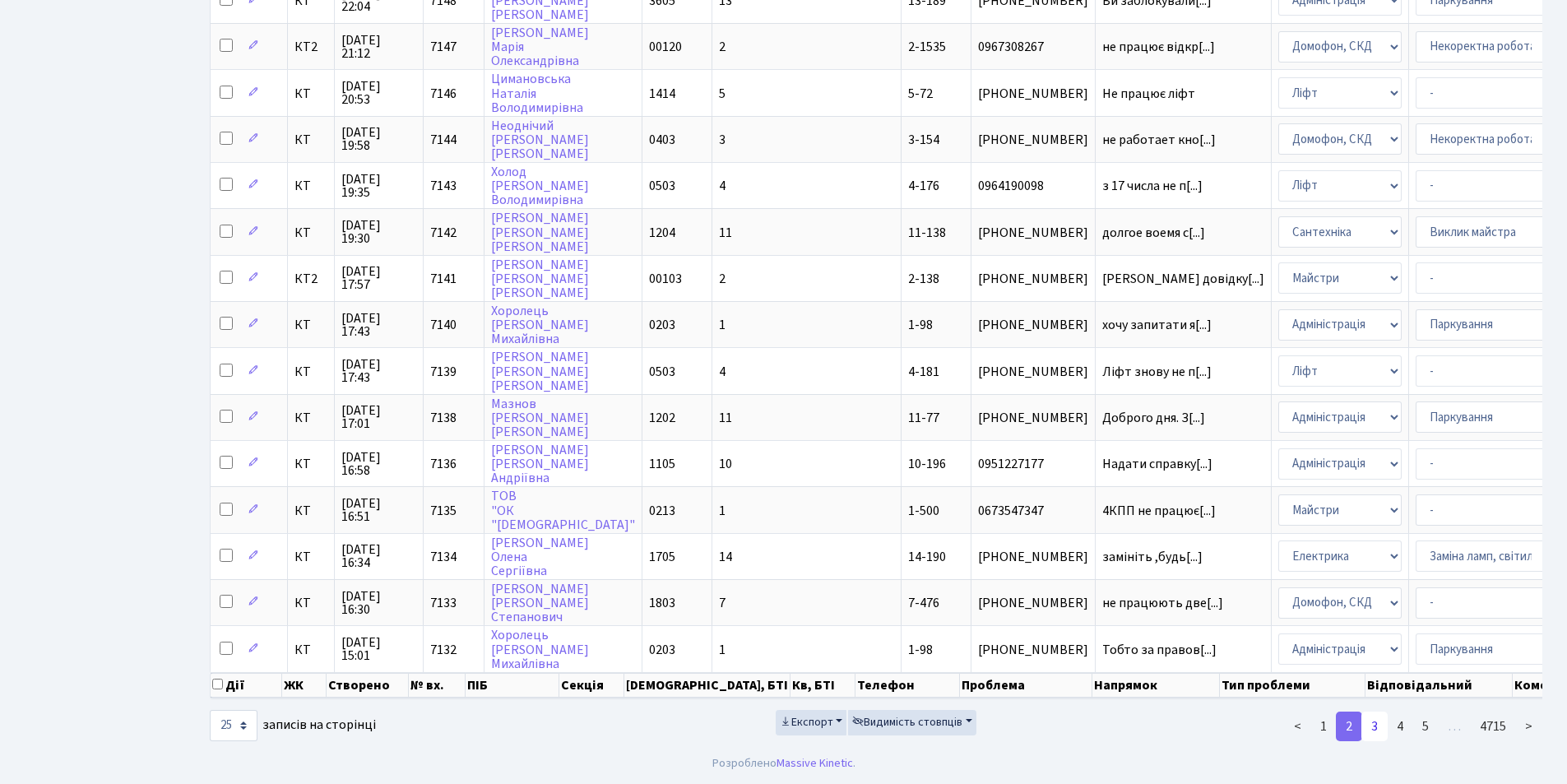
click at [1378, 722] on link "3" at bounding box center [1375, 725] width 27 height 29
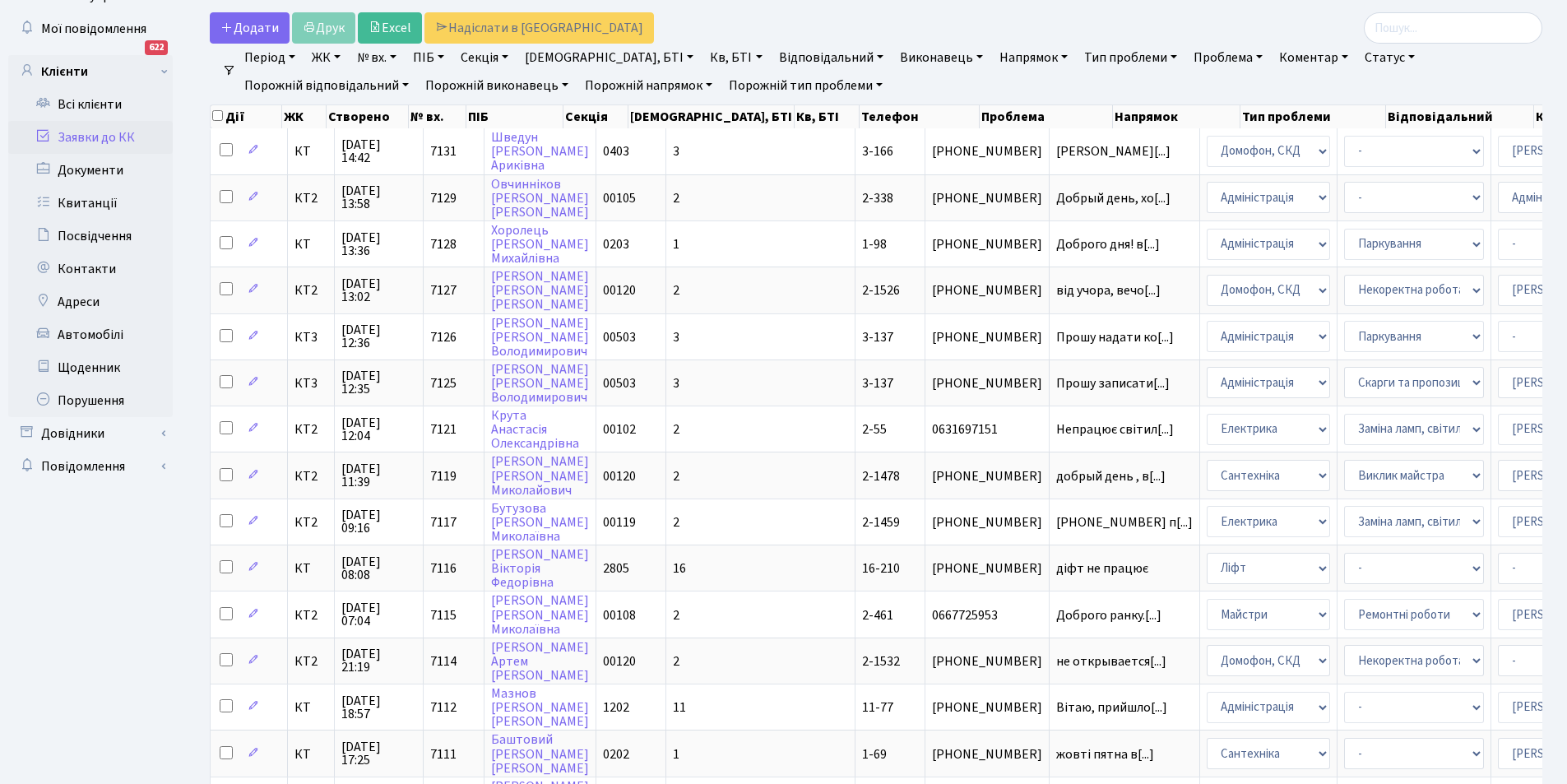
scroll to position [0, 0]
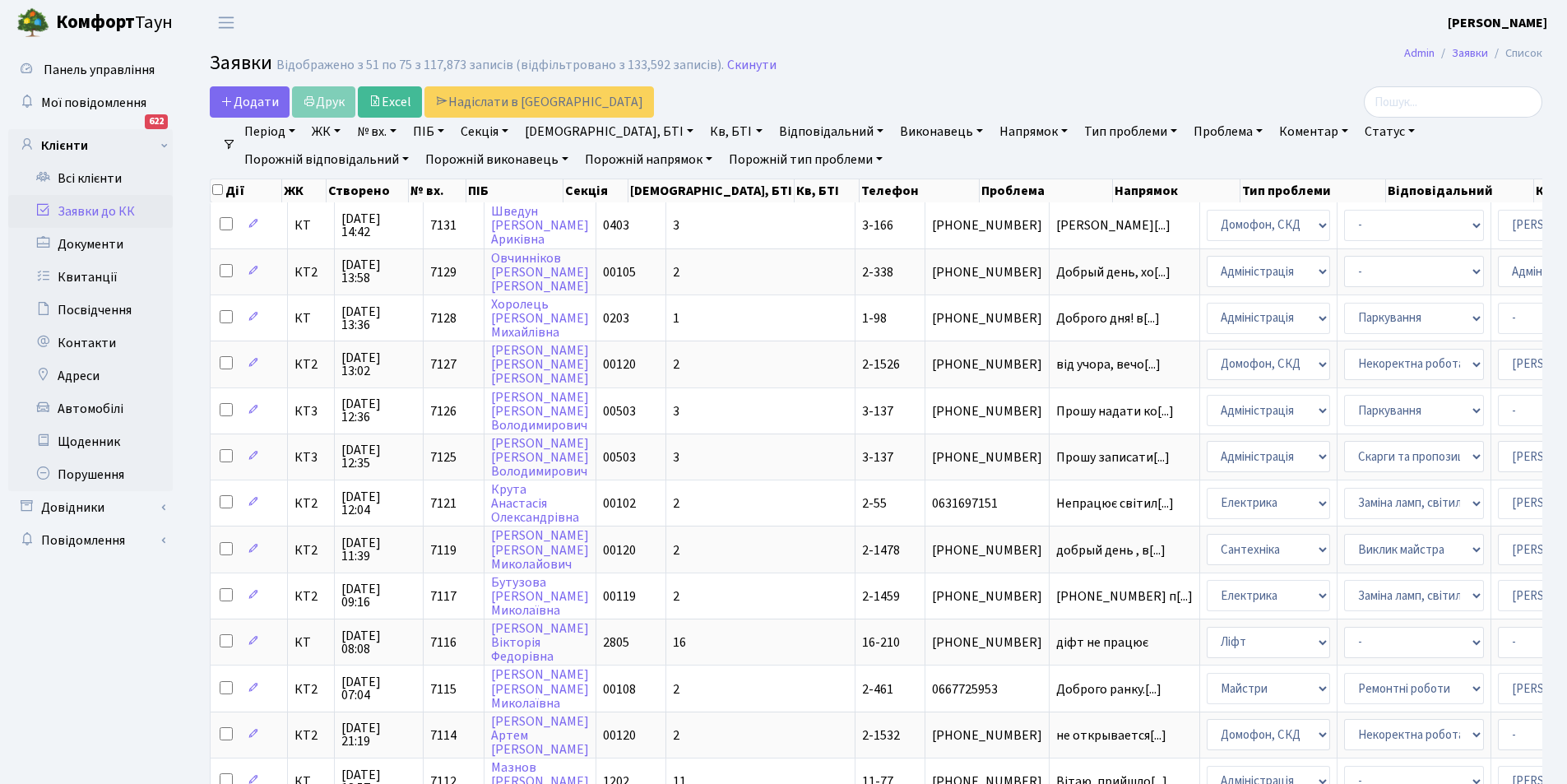
click at [778, 131] on link "Відповідальний" at bounding box center [831, 132] width 117 height 28
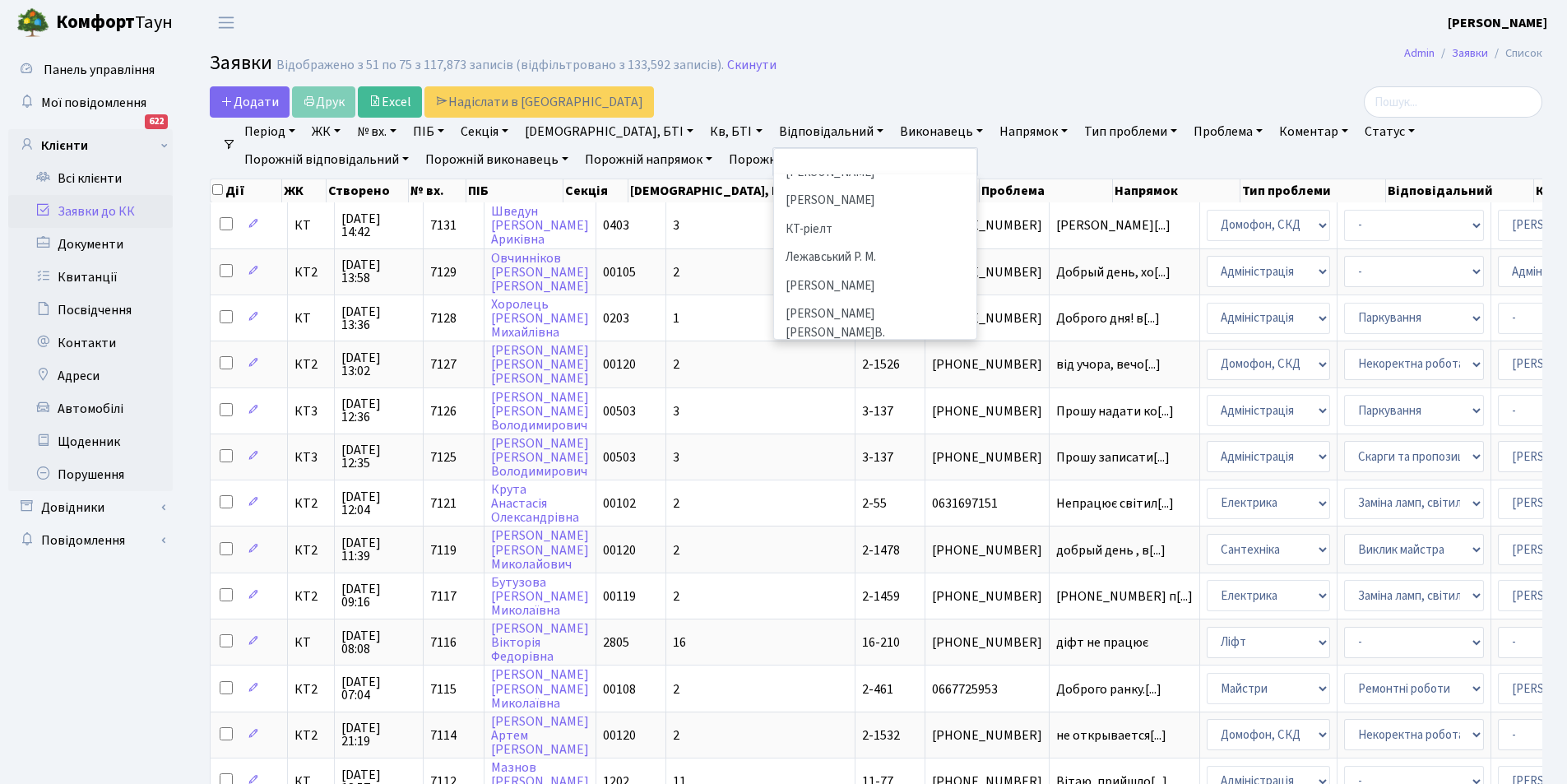
scroll to position [459, 0]
click at [829, 262] on li "[PERSON_NAME]" at bounding box center [875, 276] width 199 height 28
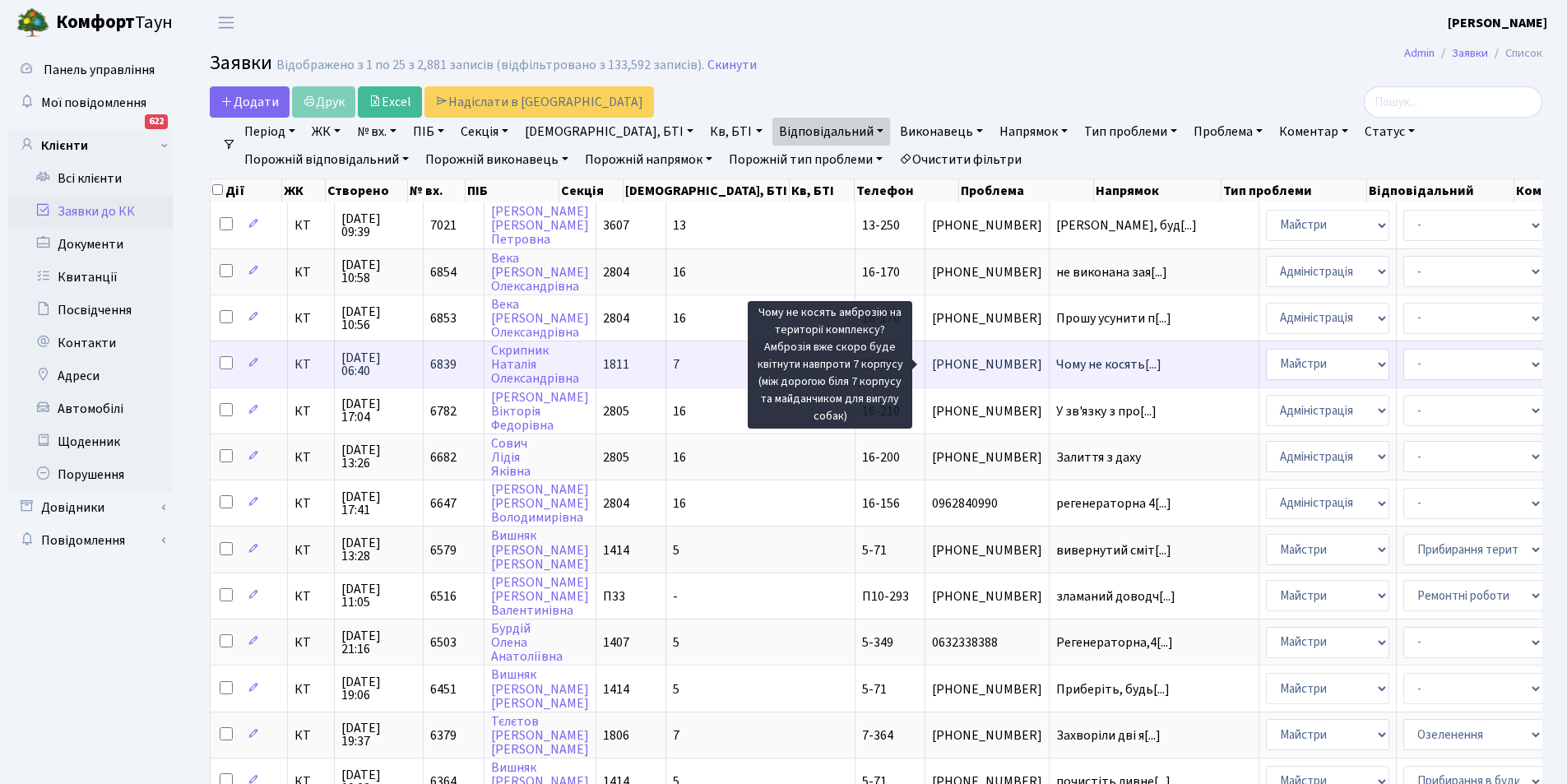
click at [1056, 365] on span "Чому не косять[...]" at bounding box center [1108, 364] width 105 height 18
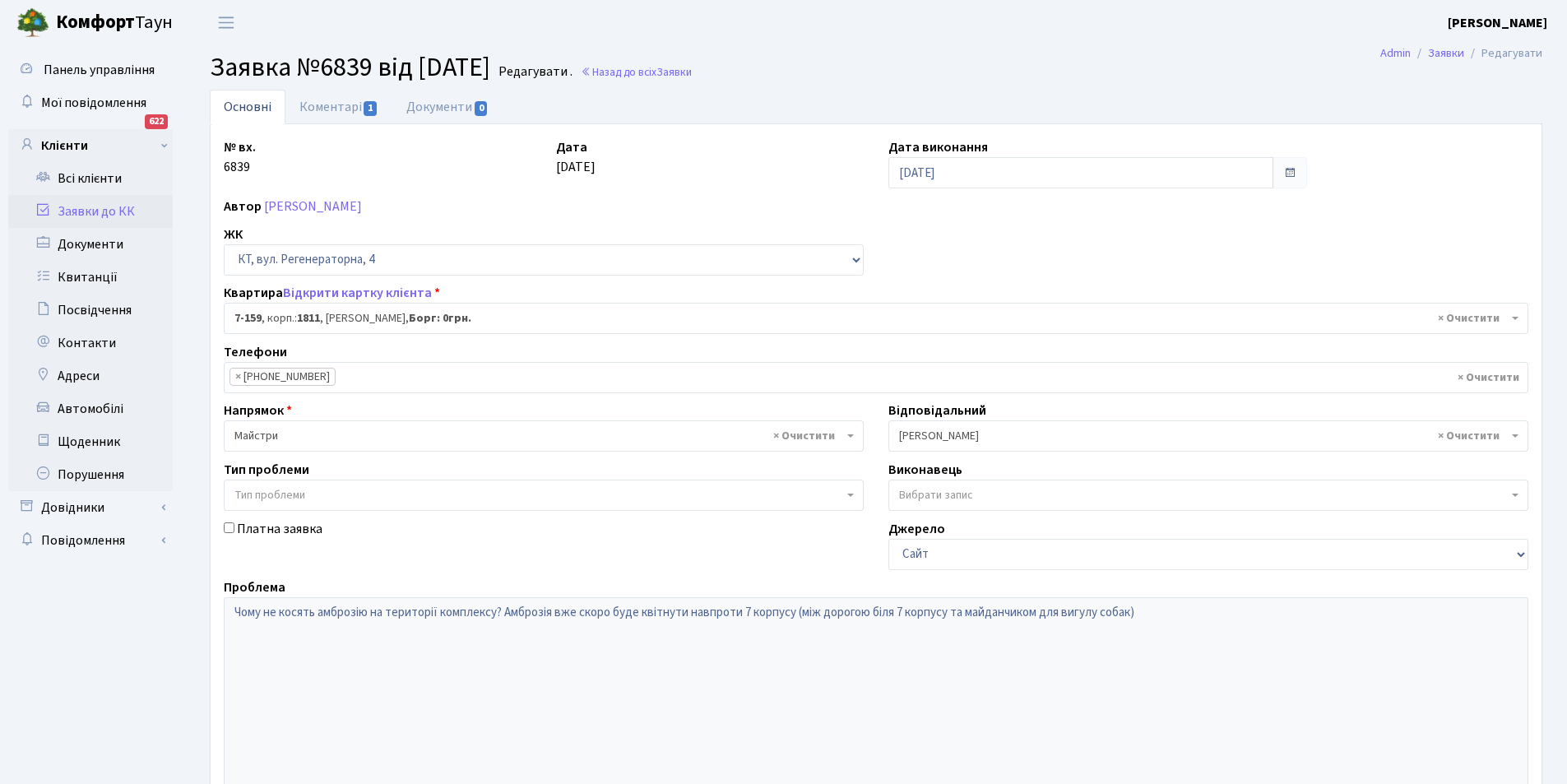
select select "5000"
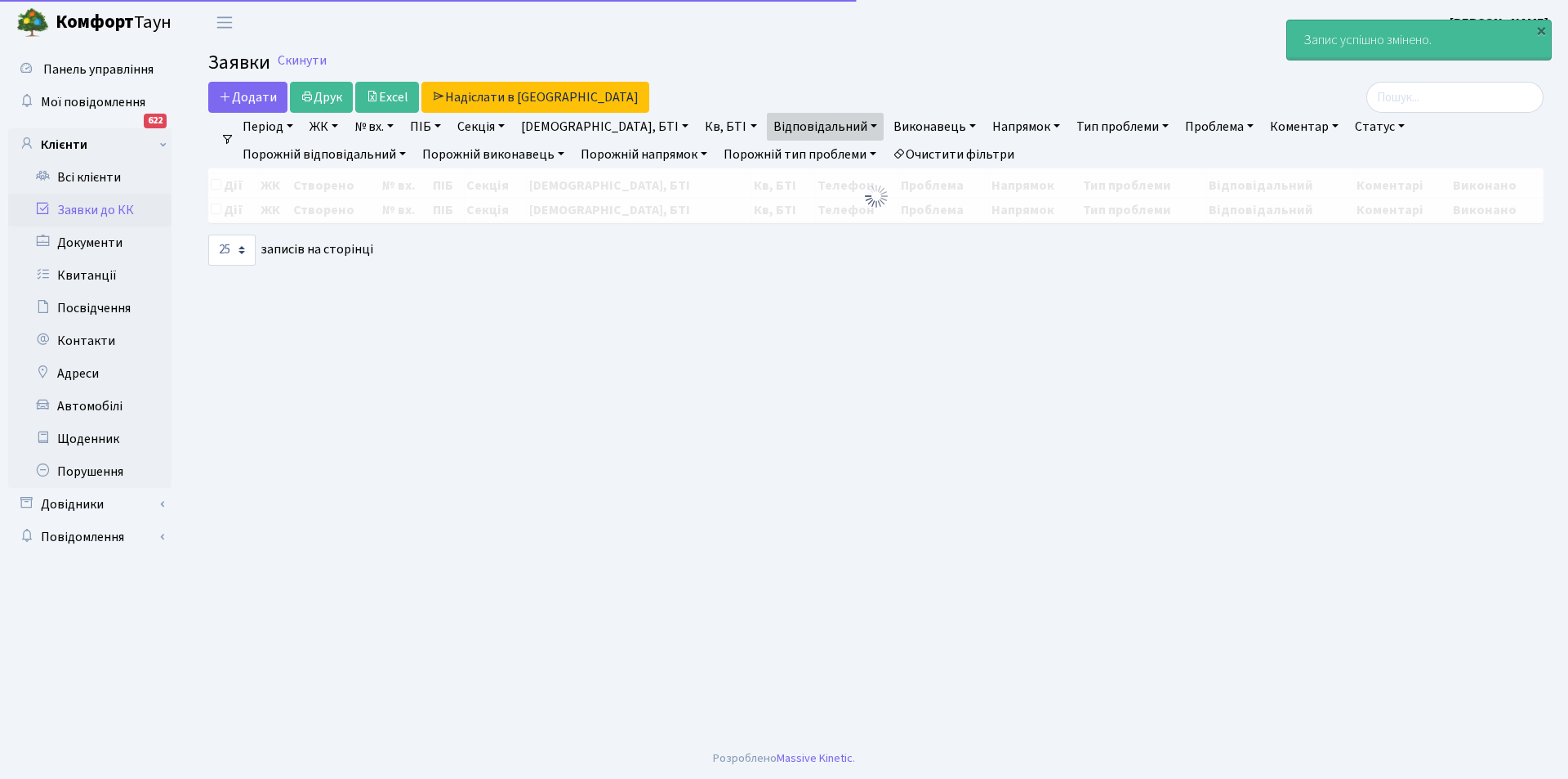
select select "25"
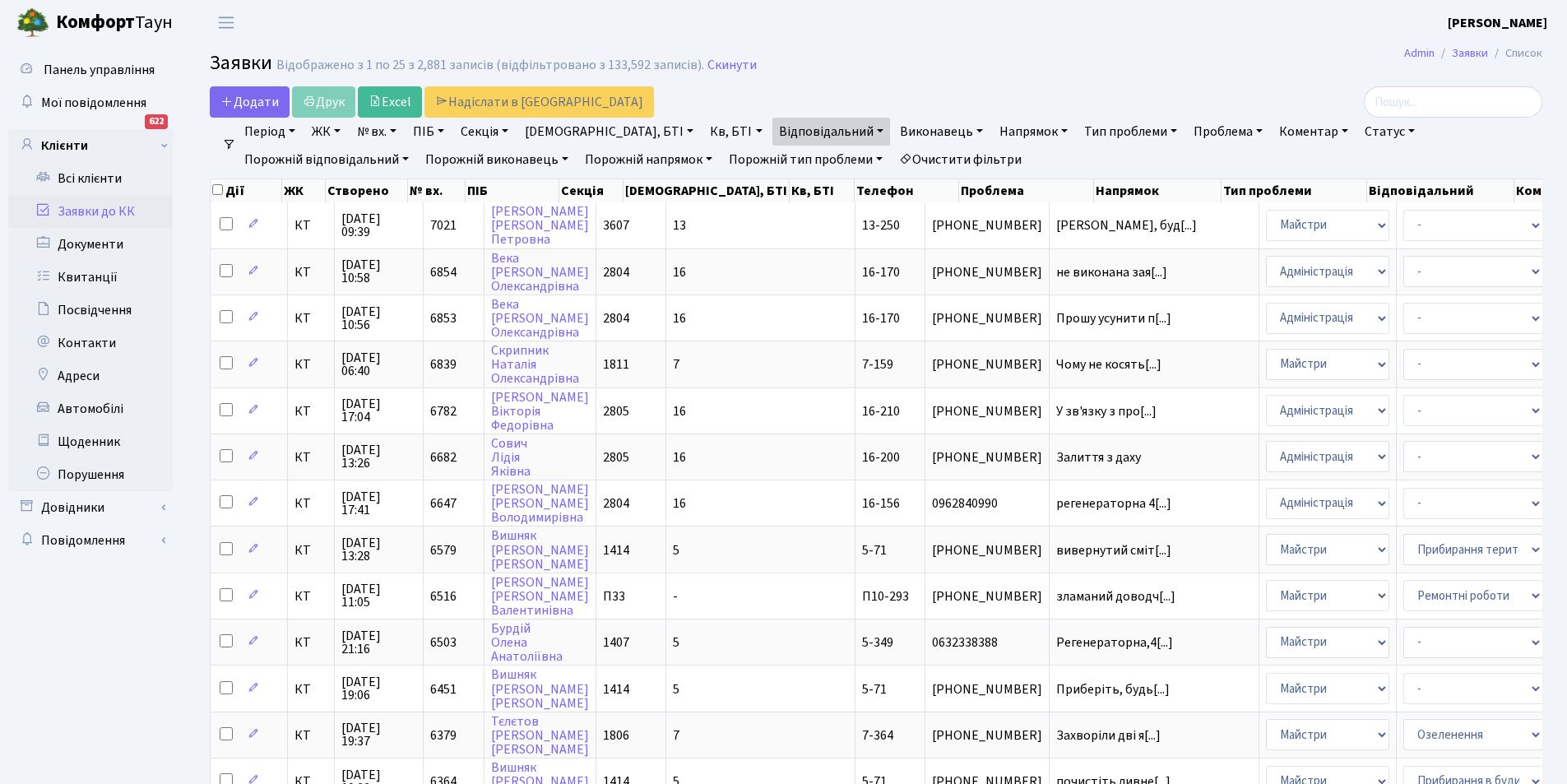
click at [892, 151] on link "Очистити фільтри" at bounding box center [960, 160] width 135 height 28
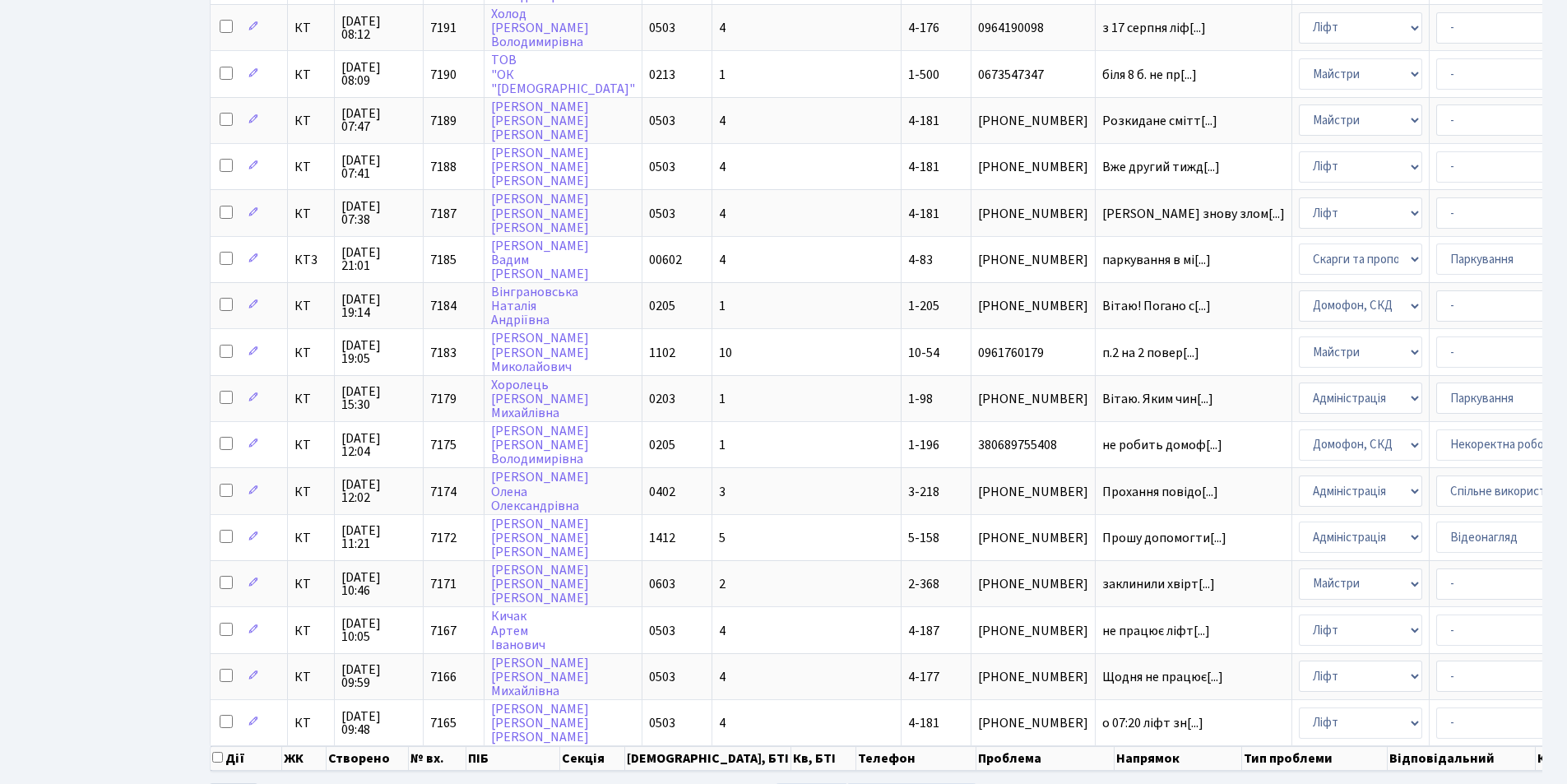
scroll to position [700, 0]
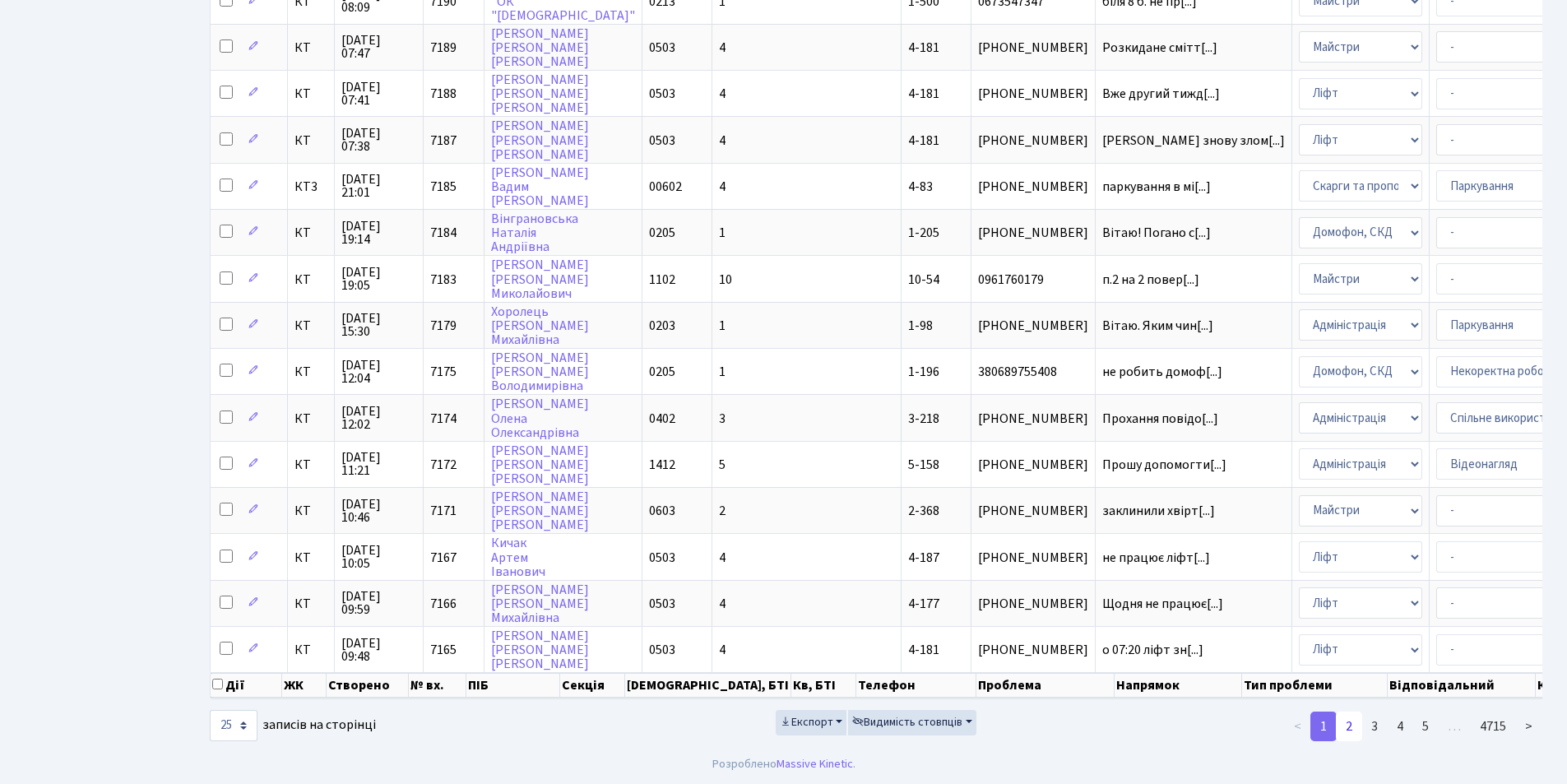
click at [1351, 724] on link "2" at bounding box center [1349, 725] width 27 height 29
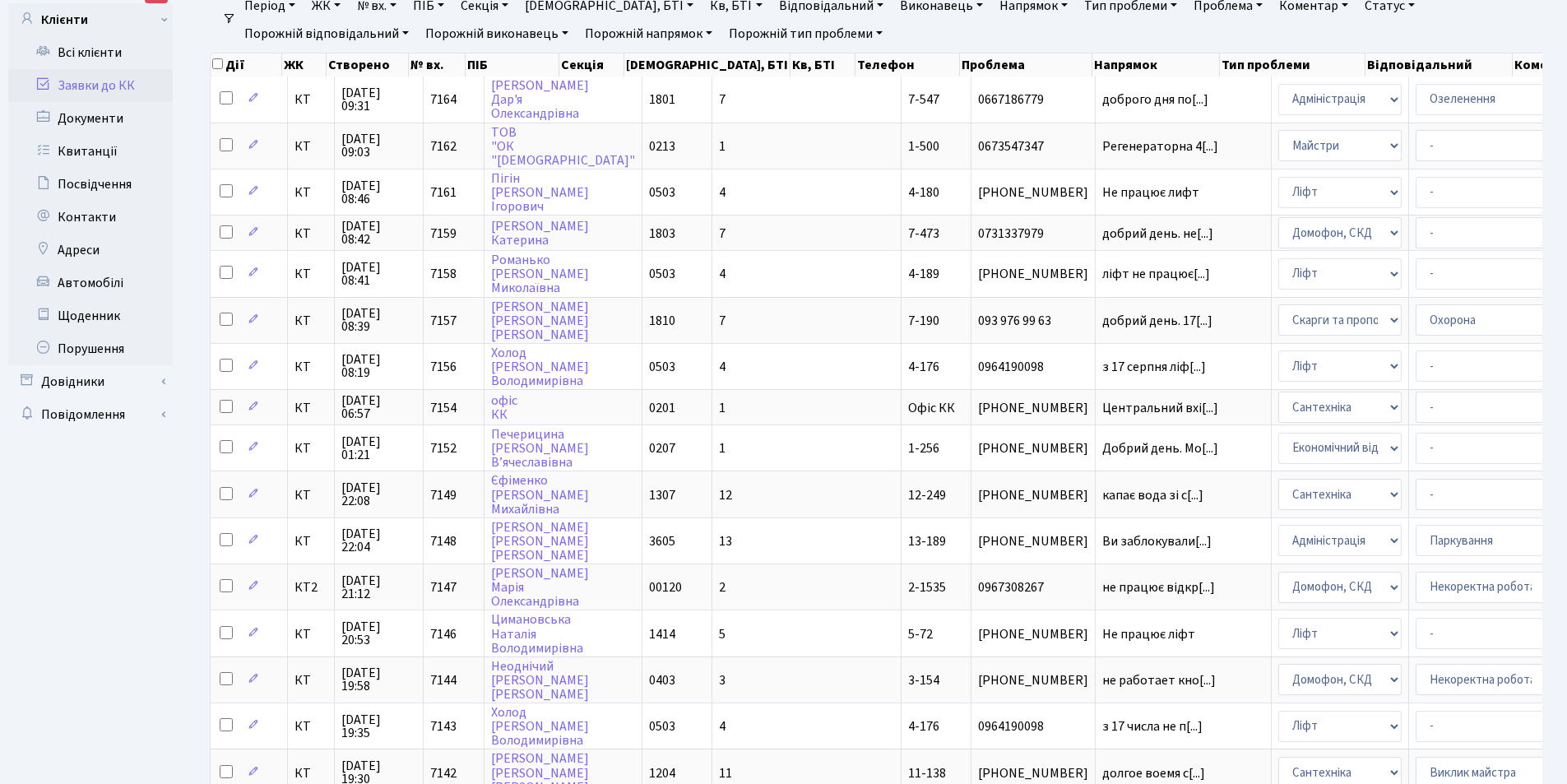
scroll to position [88, 0]
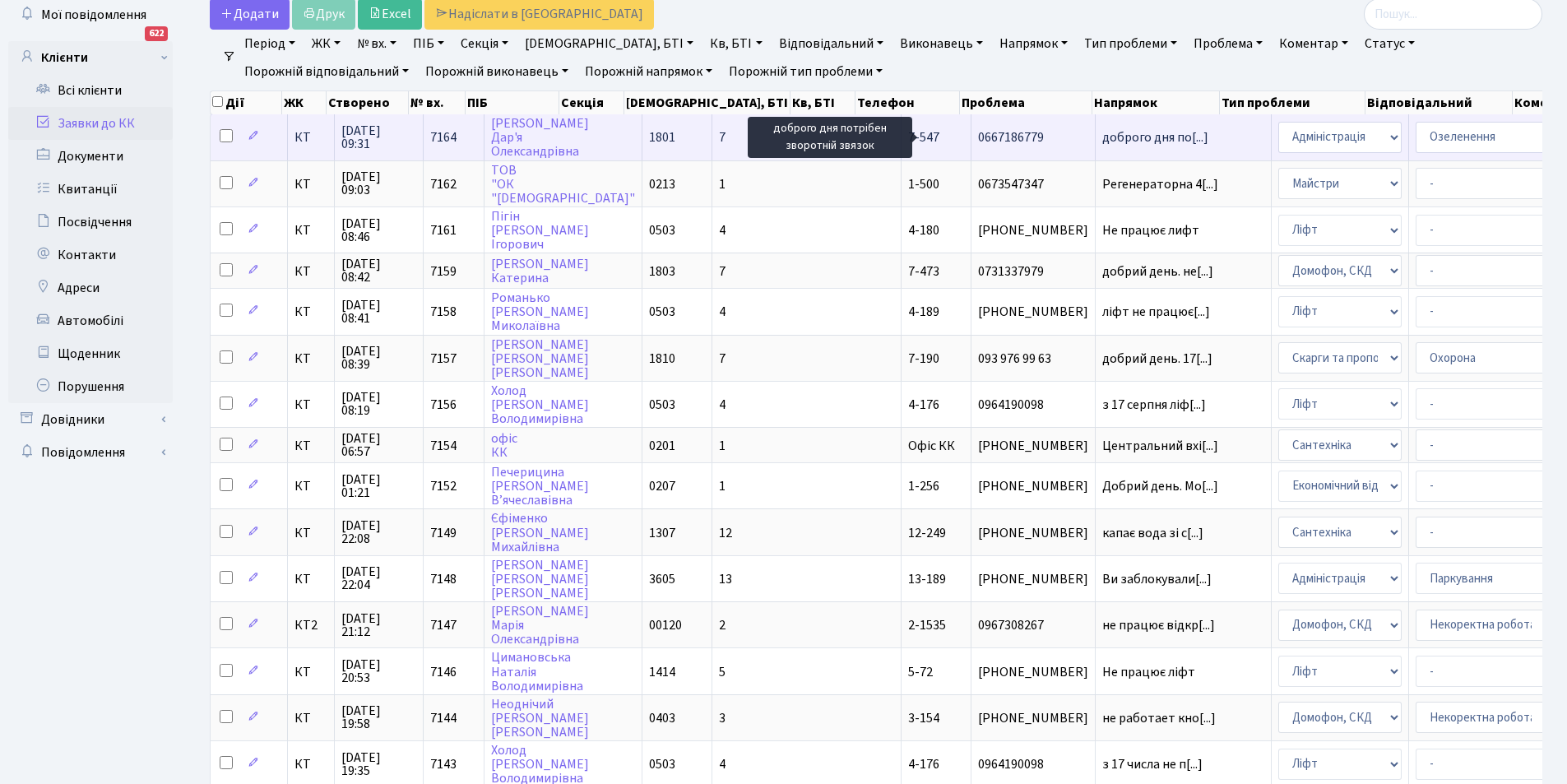
click at [1103, 136] on span "доброго дня по[...]" at bounding box center [1156, 136] width 106 height 18
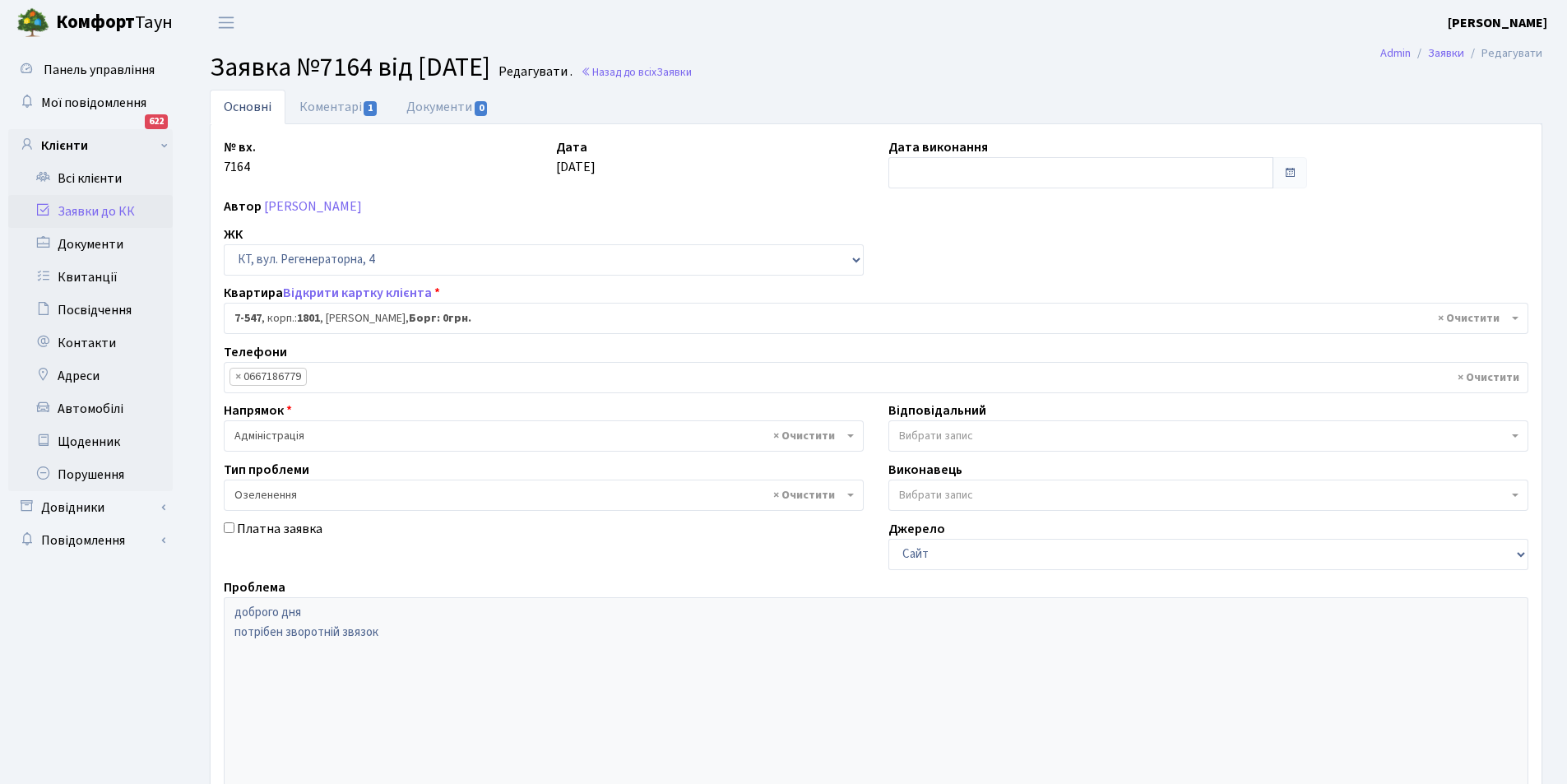
select select "4630"
select select "65"
click at [329, 99] on link "Коментарі 1" at bounding box center [338, 107] width 107 height 34
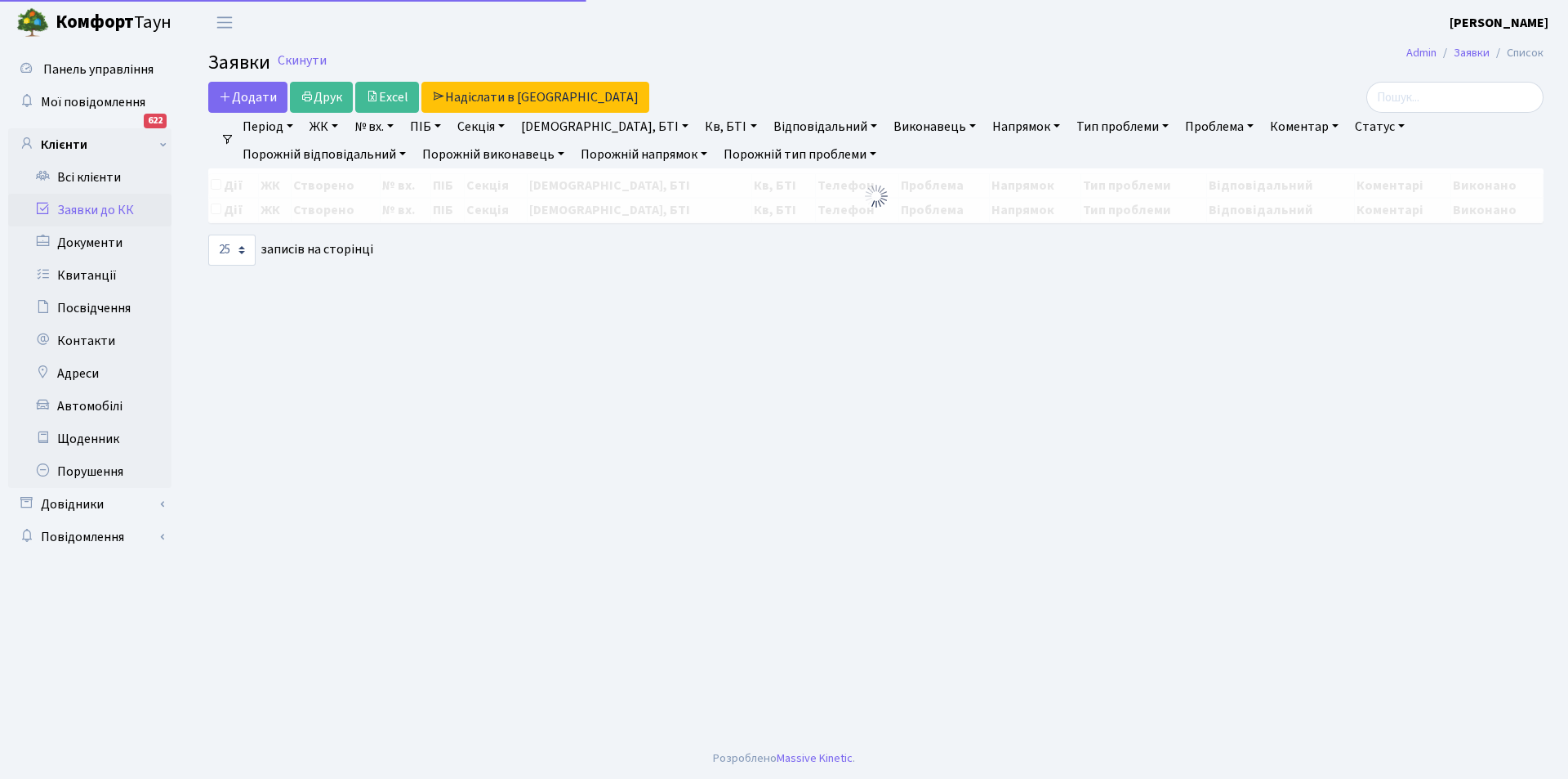
select select "25"
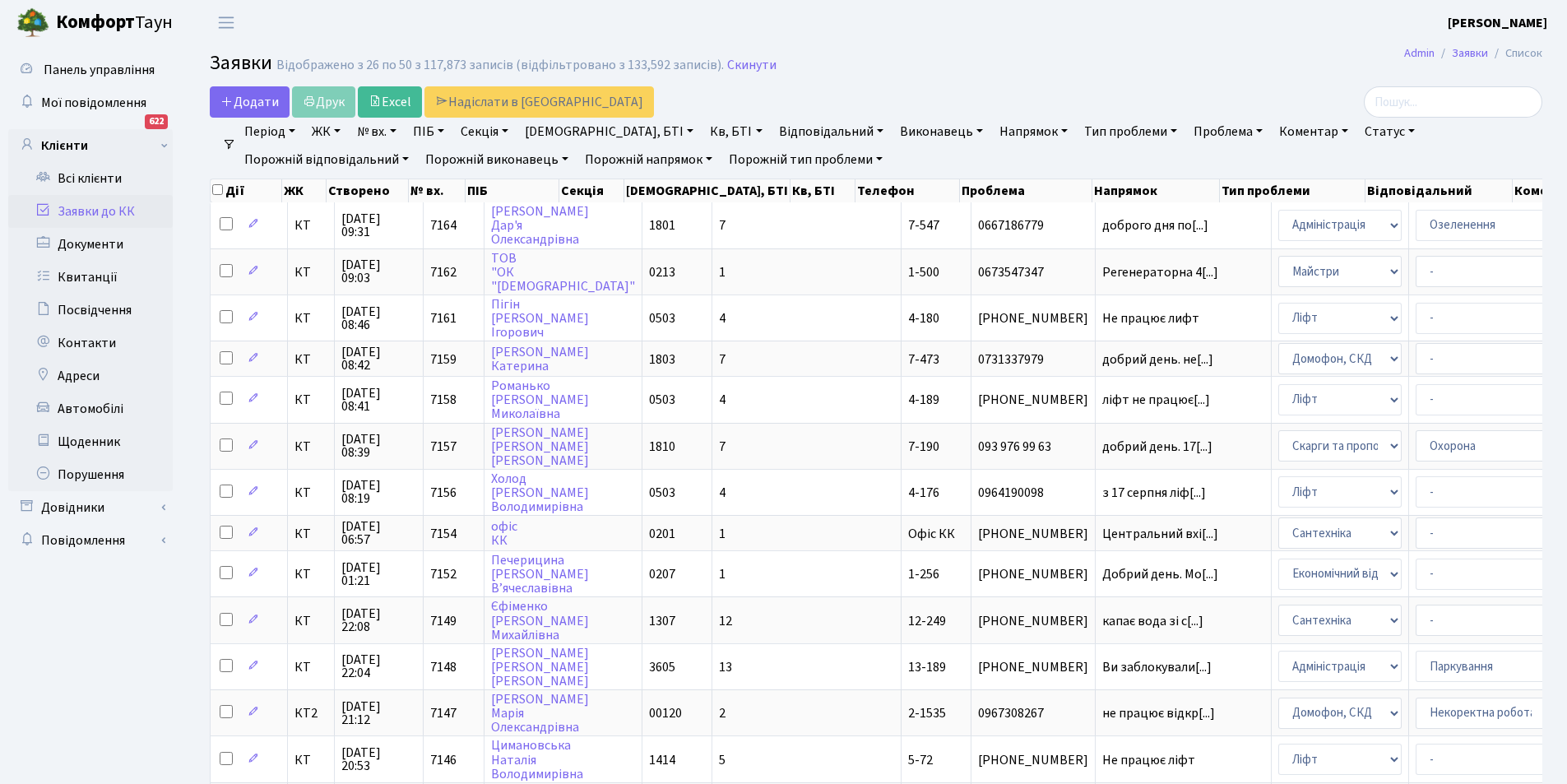
click at [704, 128] on link "Кв, БТІ" at bounding box center [736, 132] width 65 height 28
click at [704, 154] on input "text" at bounding box center [752, 163] width 97 height 31
type input "7-547"
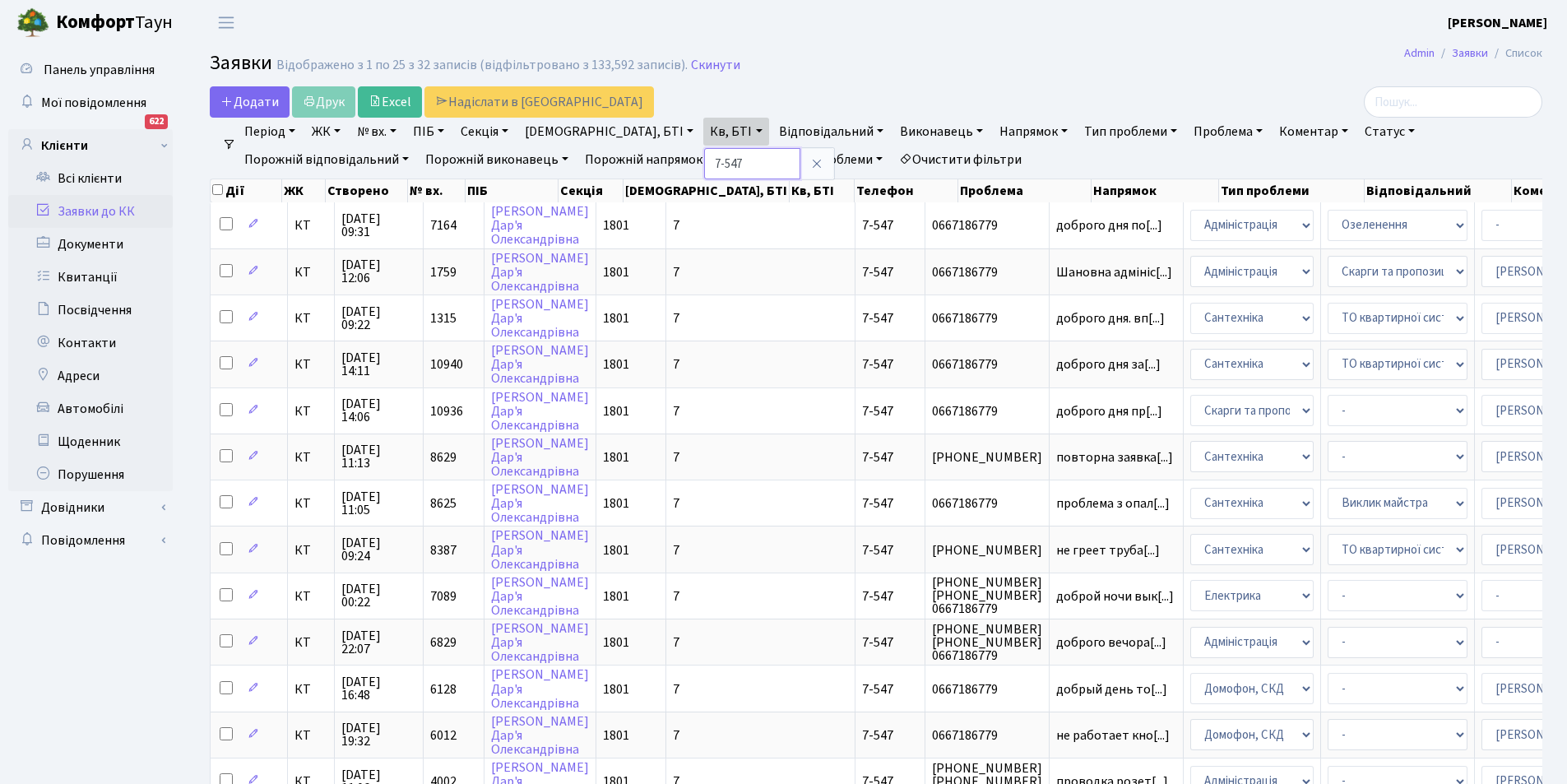
scroll to position [88, 0]
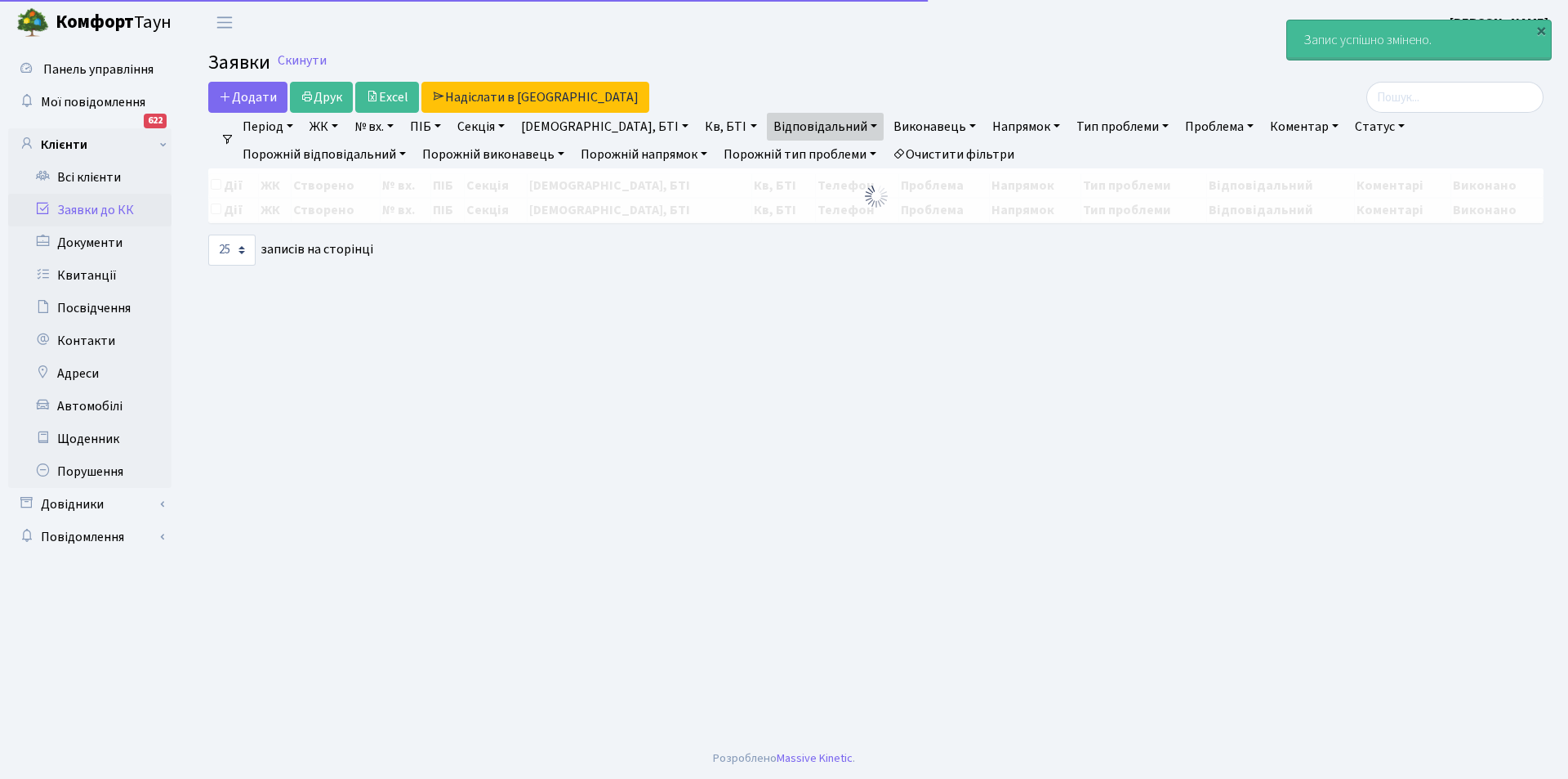
select select "25"
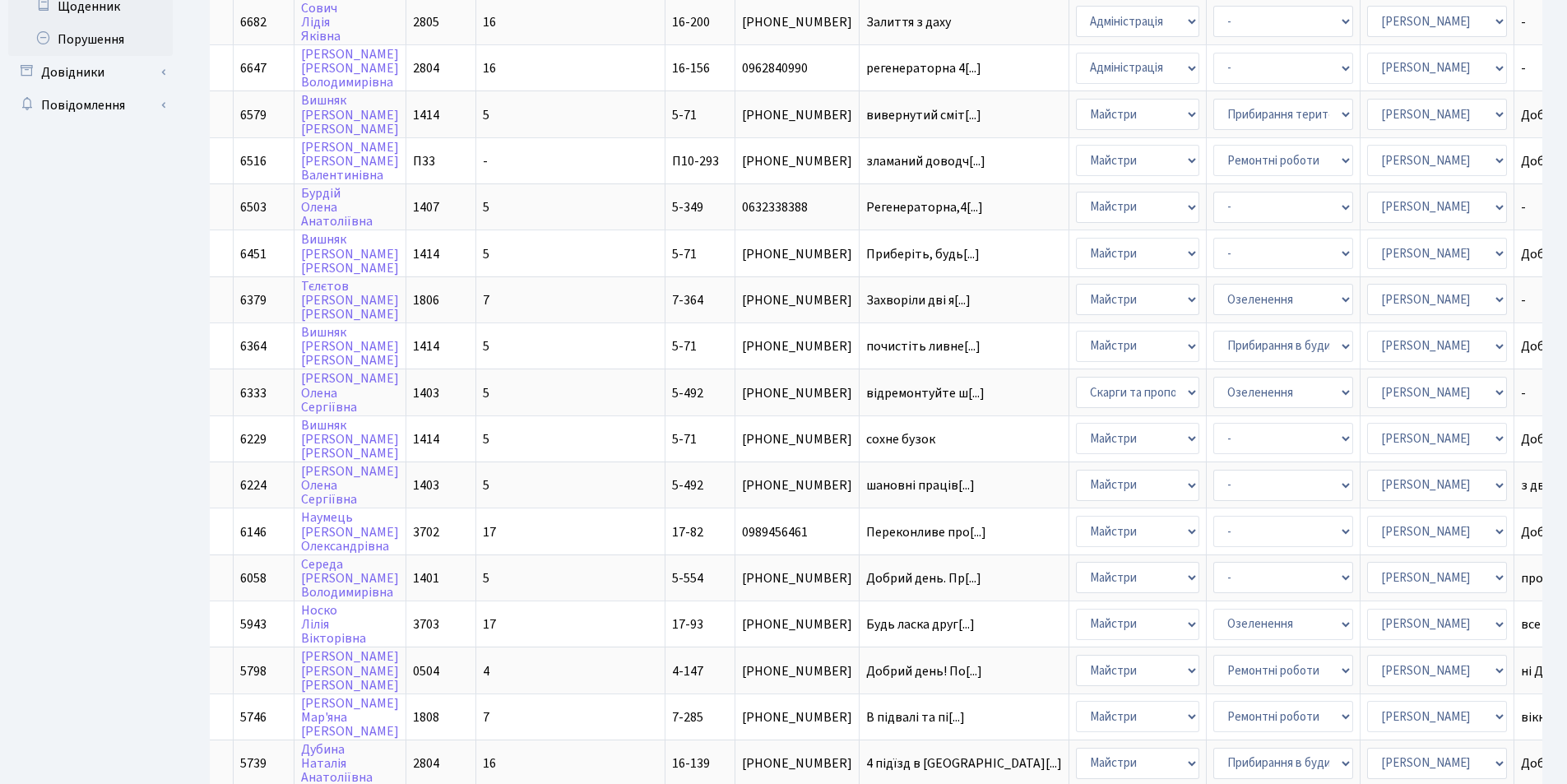
scroll to position [416, 0]
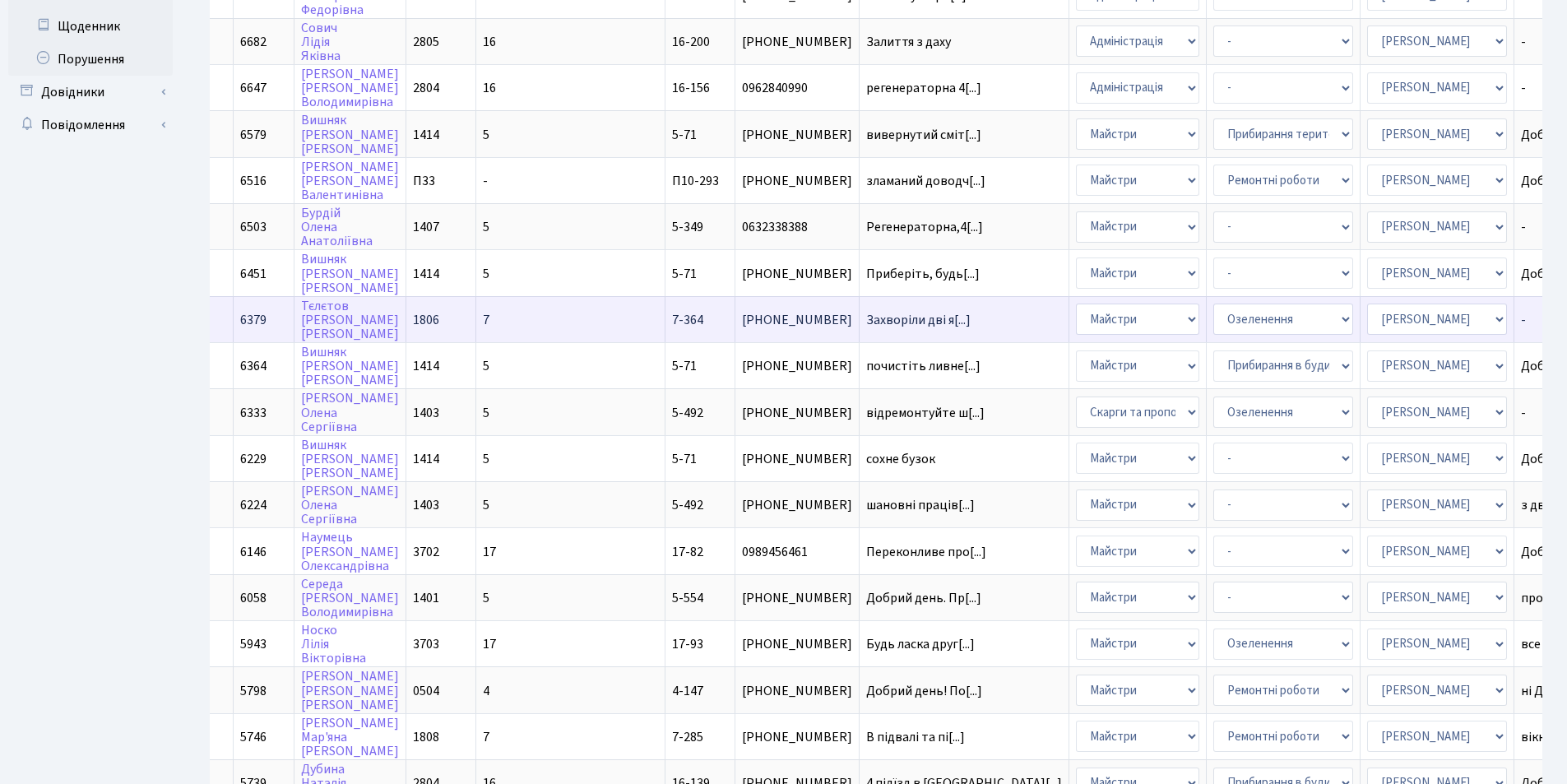
click at [1515, 313] on td "-" at bounding box center [1579, 319] width 130 height 46
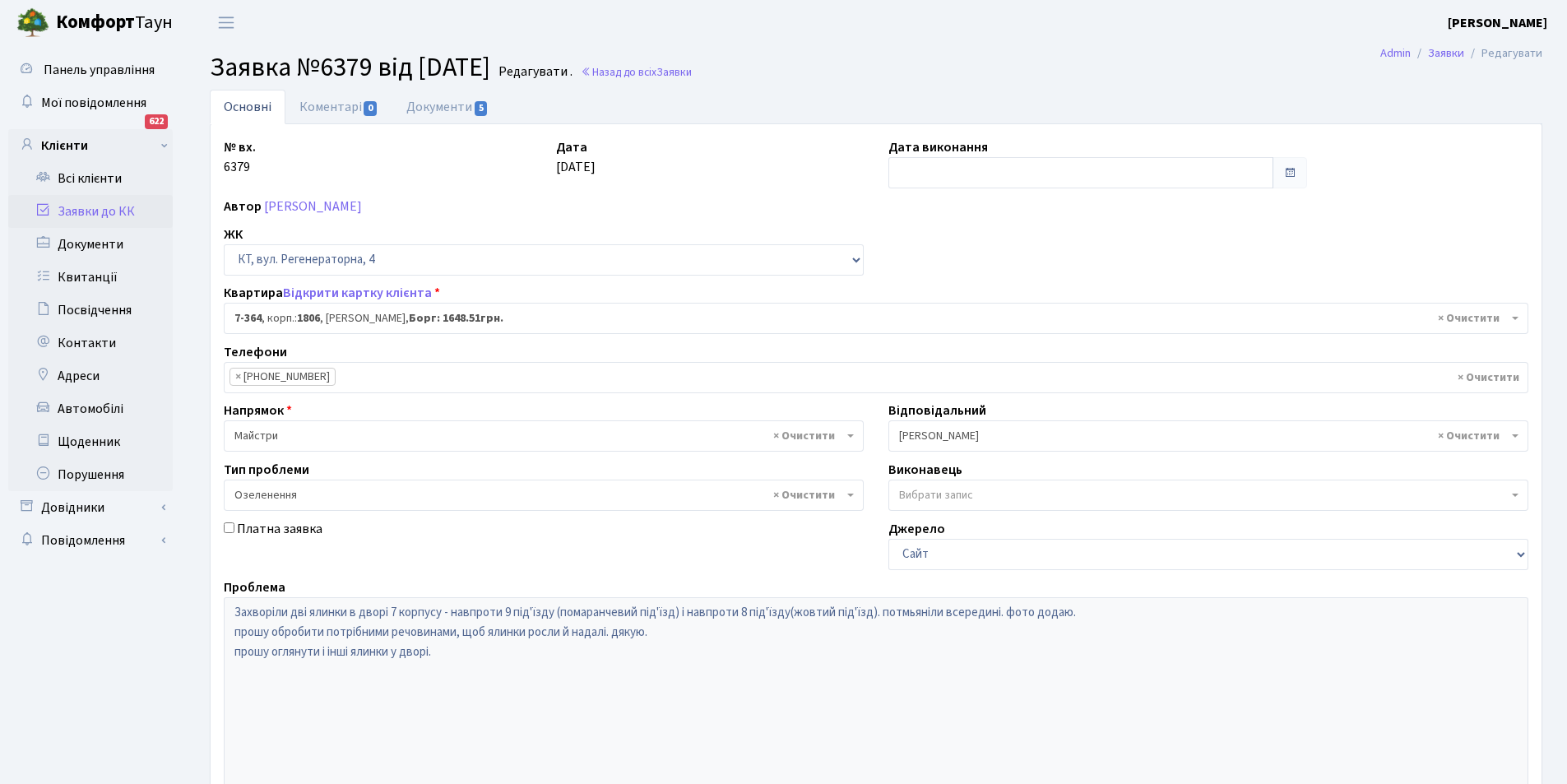
select select "4807"
select select "65"
click at [441, 107] on link "Документи 5" at bounding box center [447, 107] width 110 height 34
select select "25"
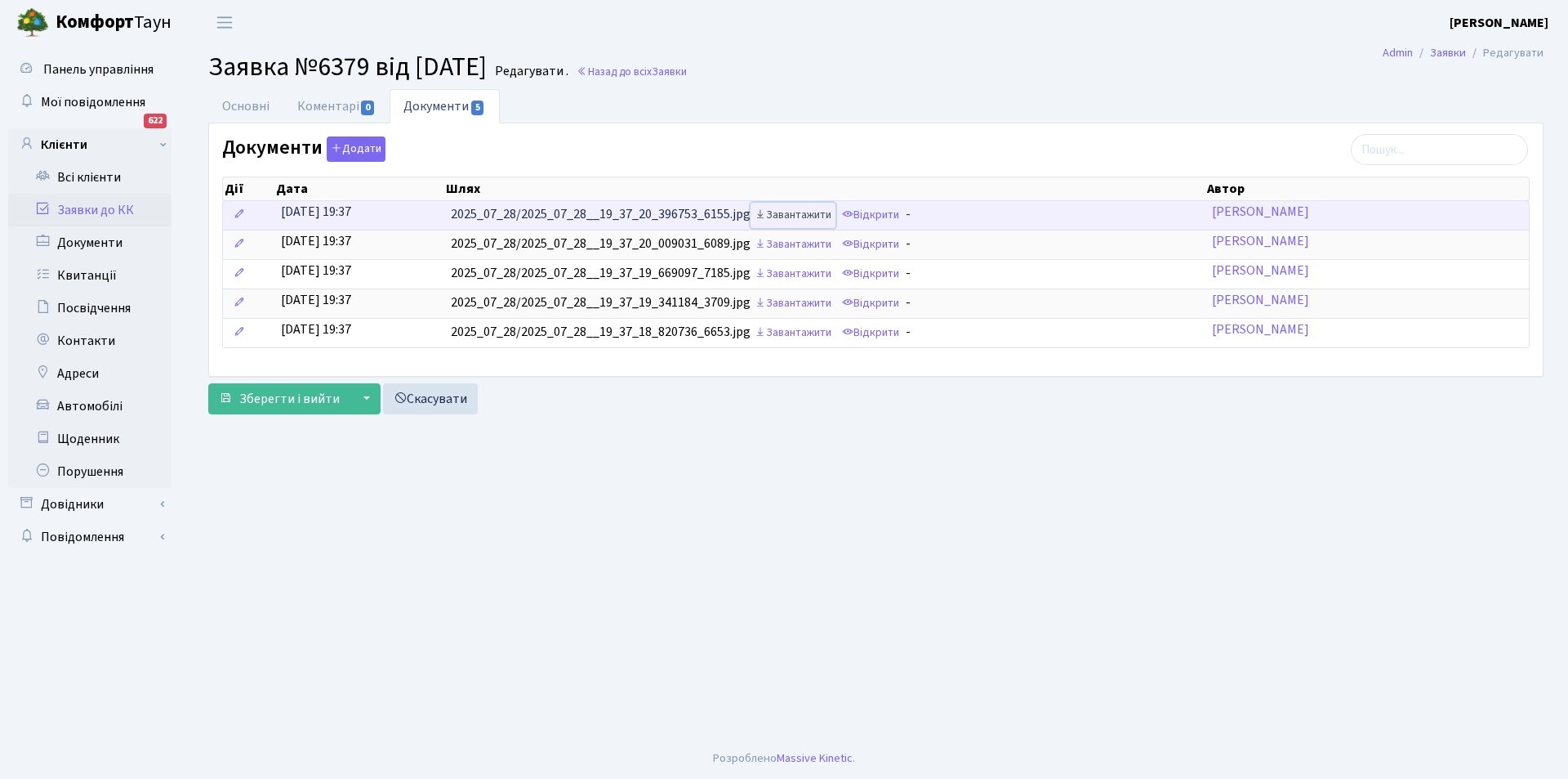
click at [808, 213] on link "Завантажити" at bounding box center [793, 215] width 85 height 25
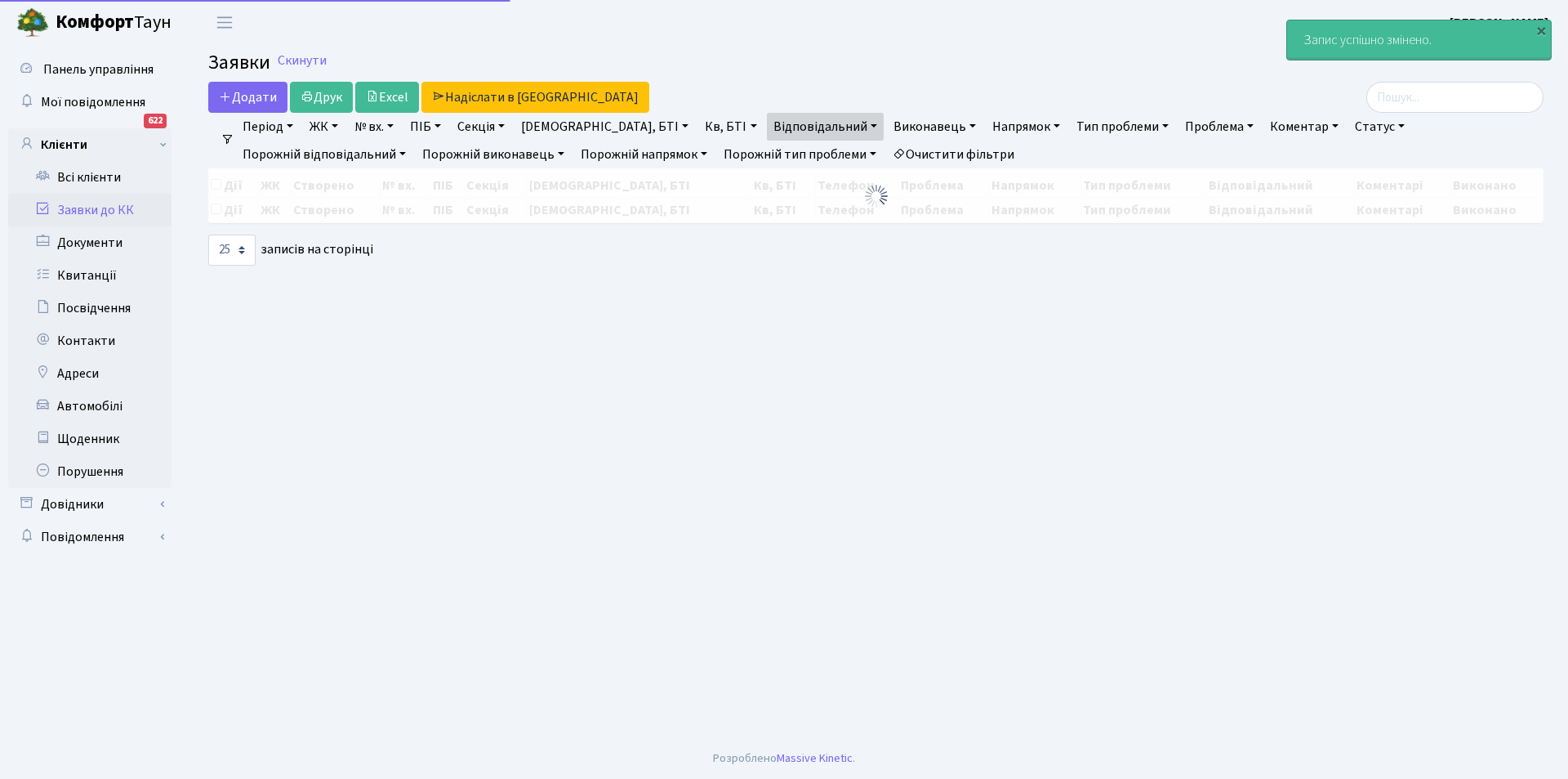
select select "25"
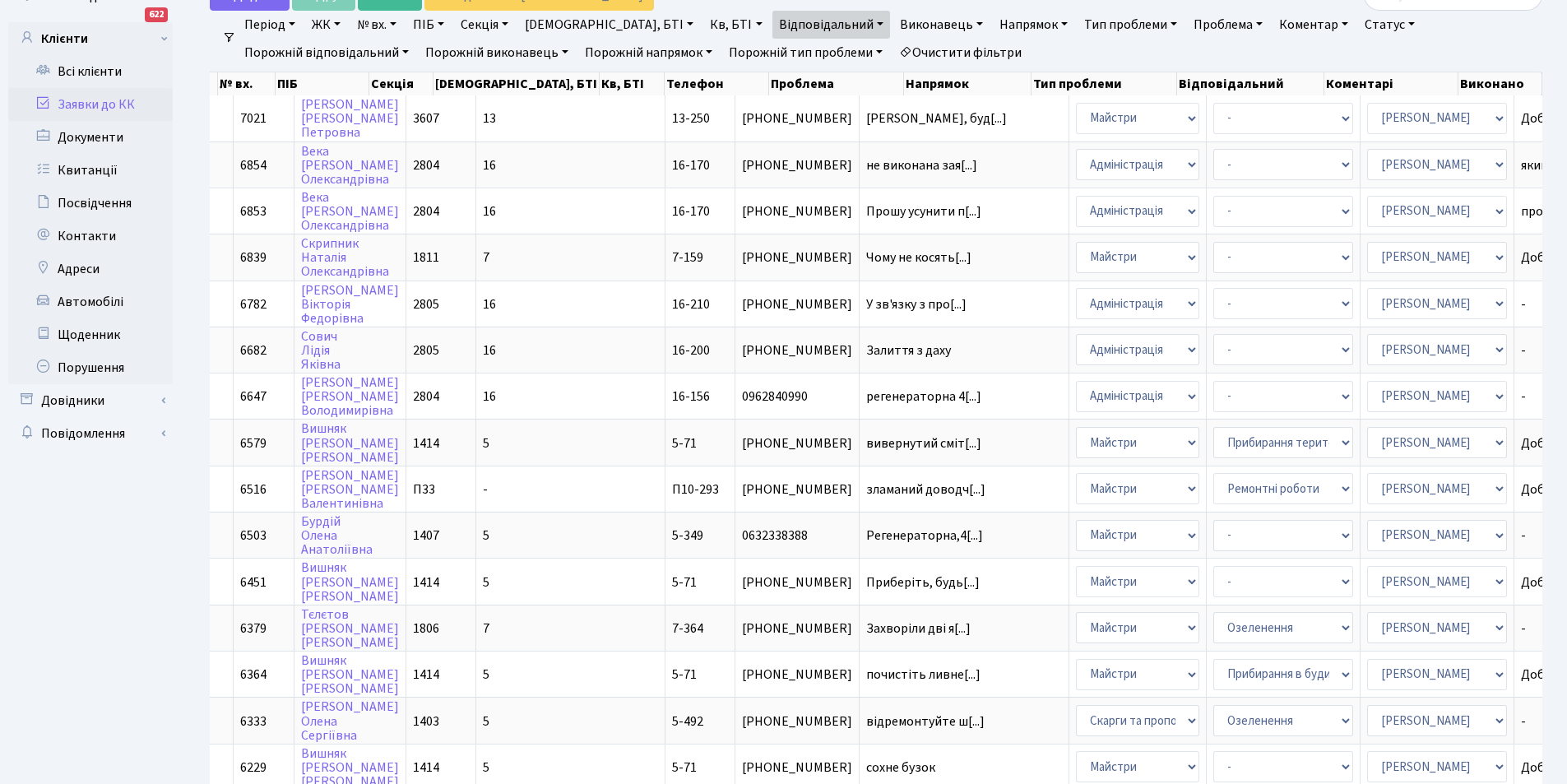
scroll to position [109, 0]
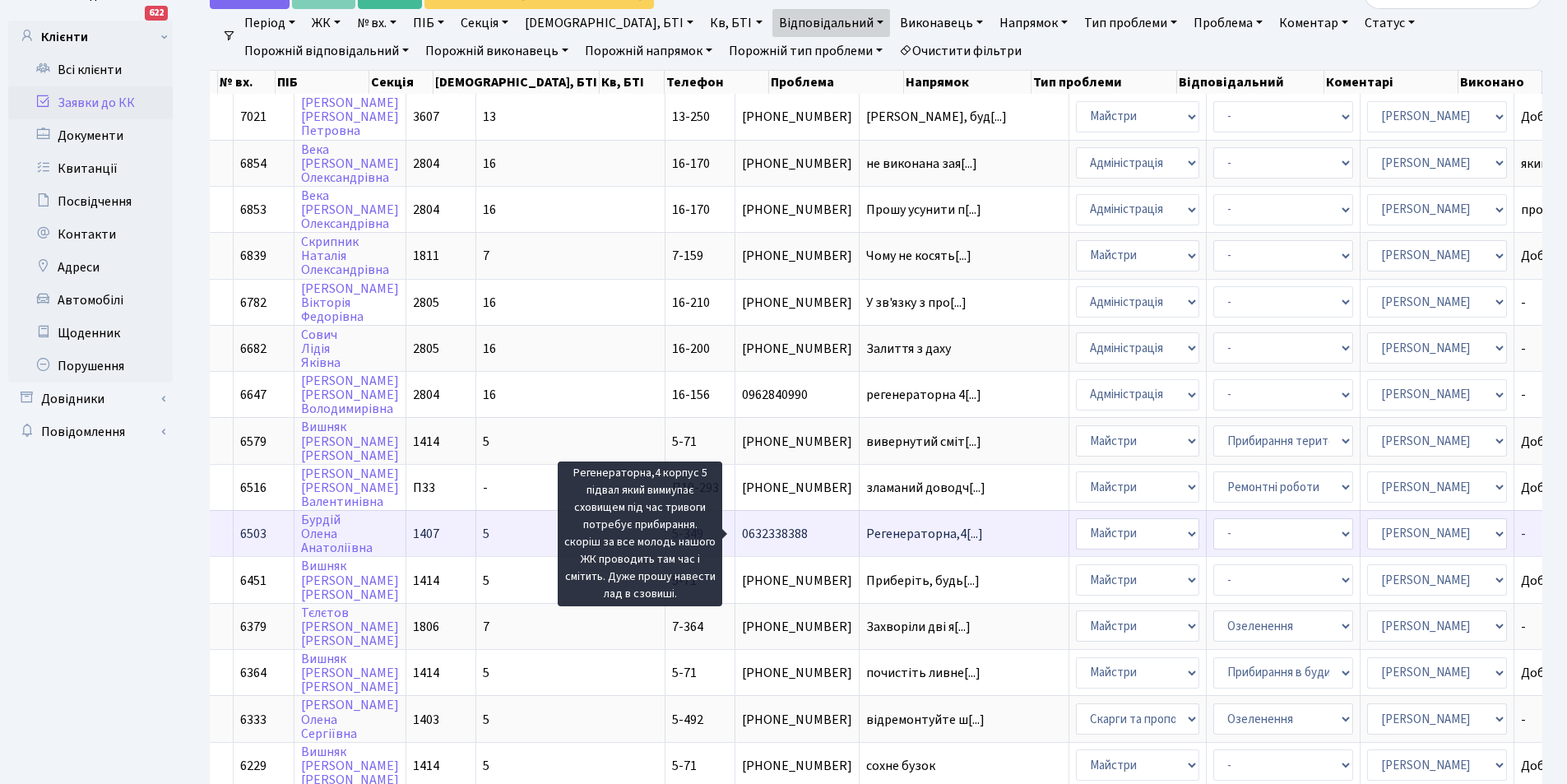
click at [866, 529] on span "Регенераторна,4[...]" at bounding box center [924, 533] width 117 height 18
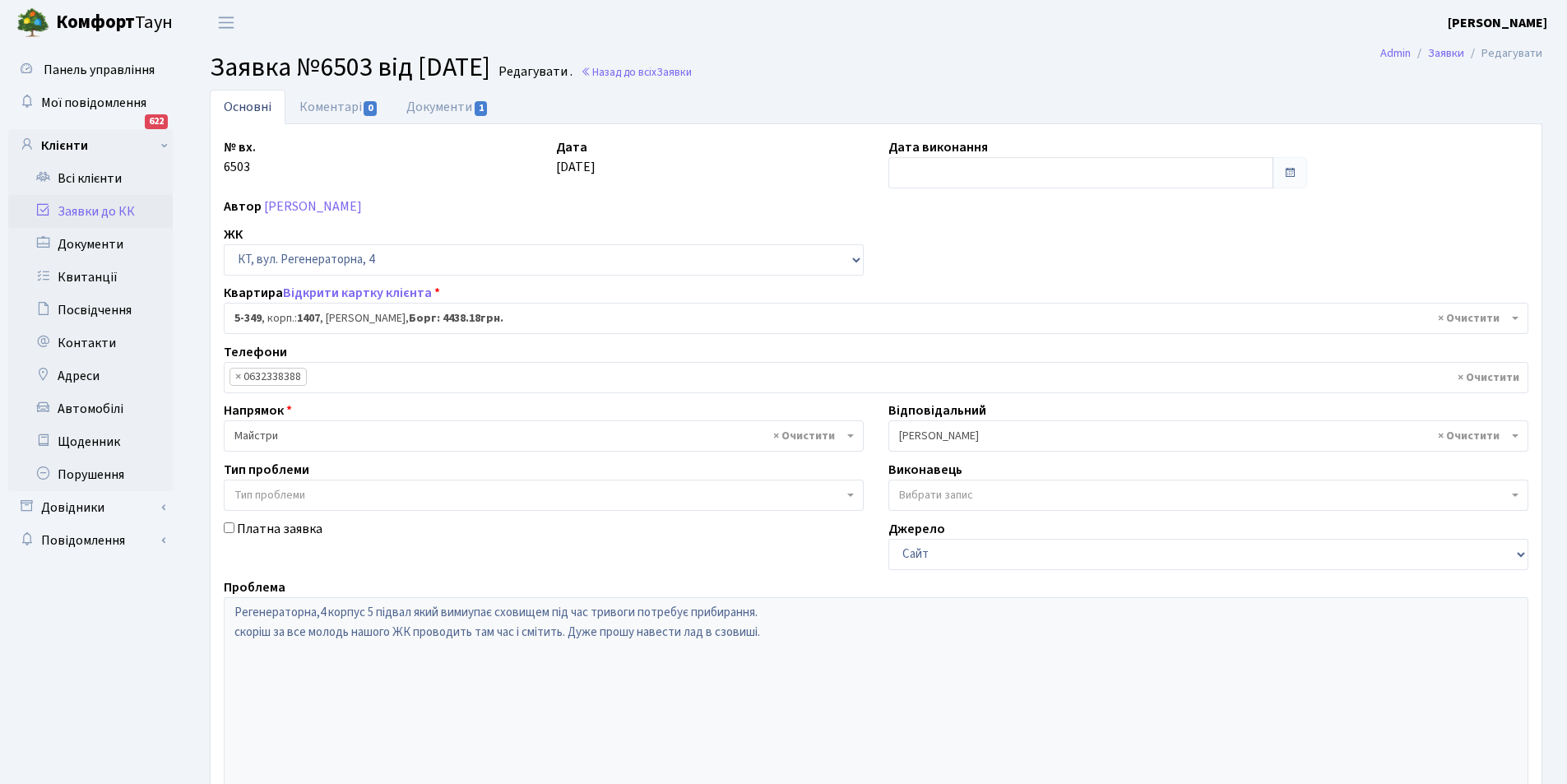
select select "2184"
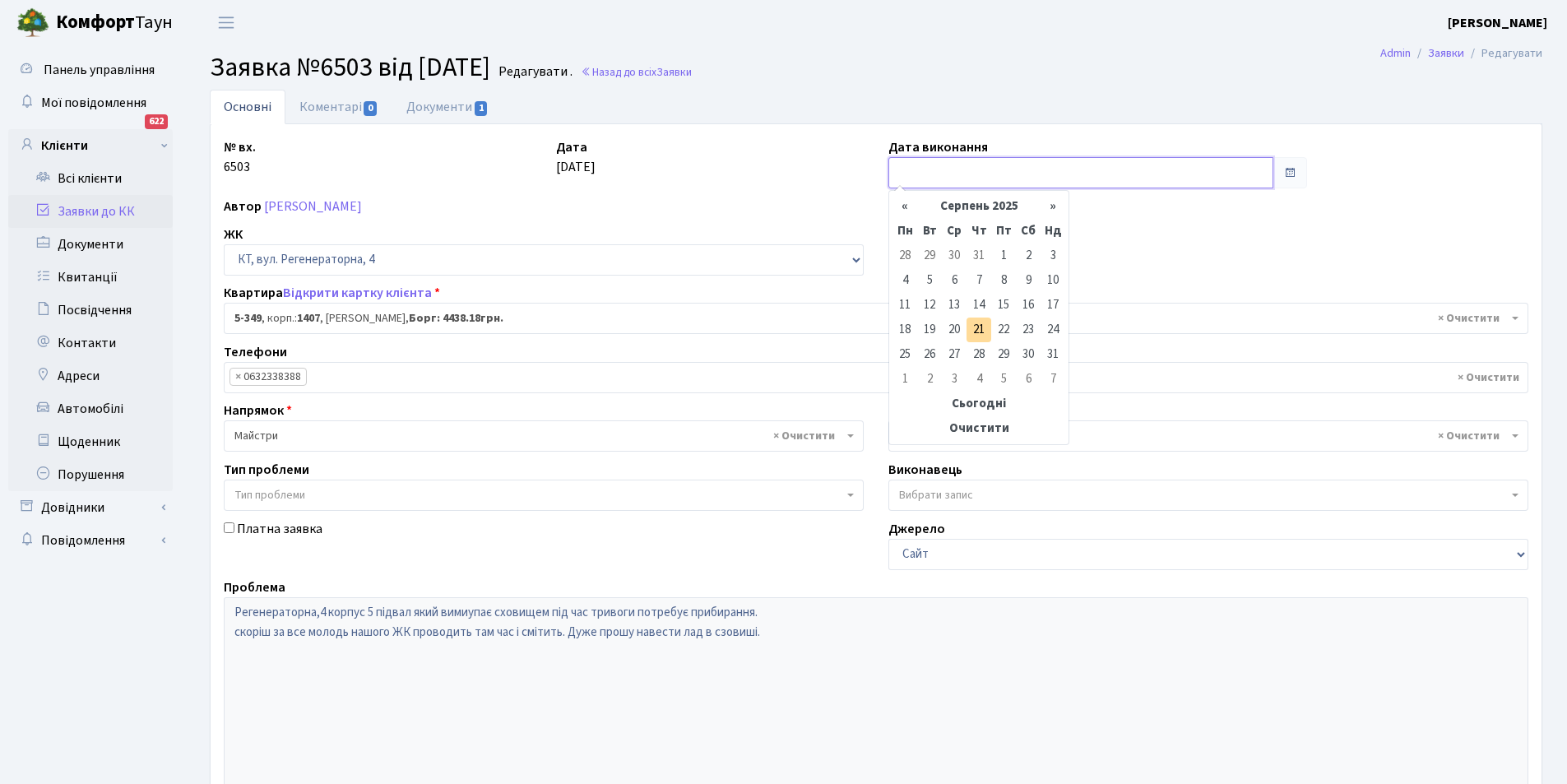
click at [908, 174] on input "text" at bounding box center [1081, 172] width 385 height 31
click at [904, 205] on th "«" at bounding box center [905, 206] width 25 height 25
click at [1051, 205] on th "»" at bounding box center [1054, 206] width 25 height 25
click at [1001, 251] on td "1" at bounding box center [1003, 256] width 25 height 25
type input "[DATE]"
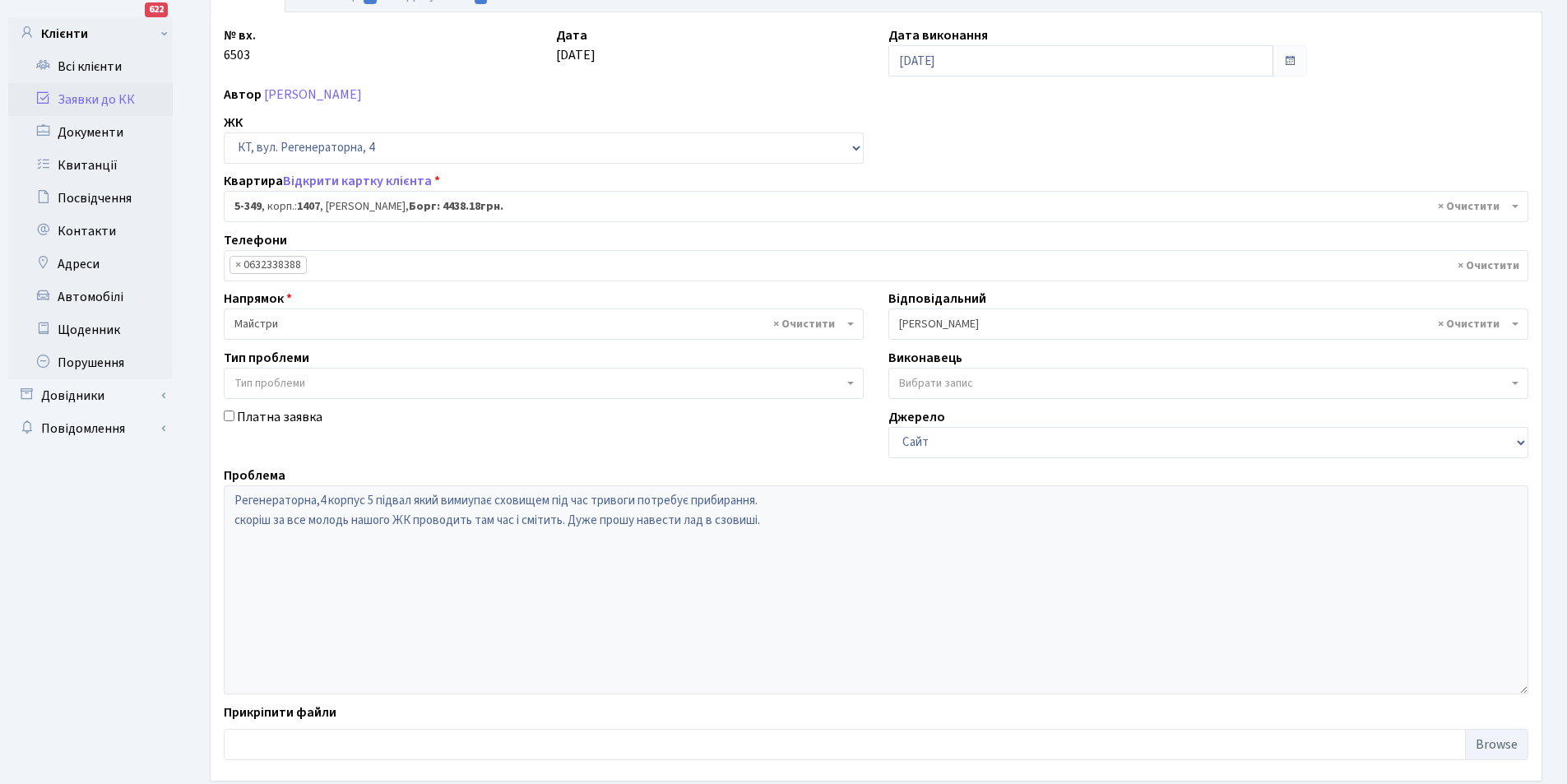
scroll to position [197, 0]
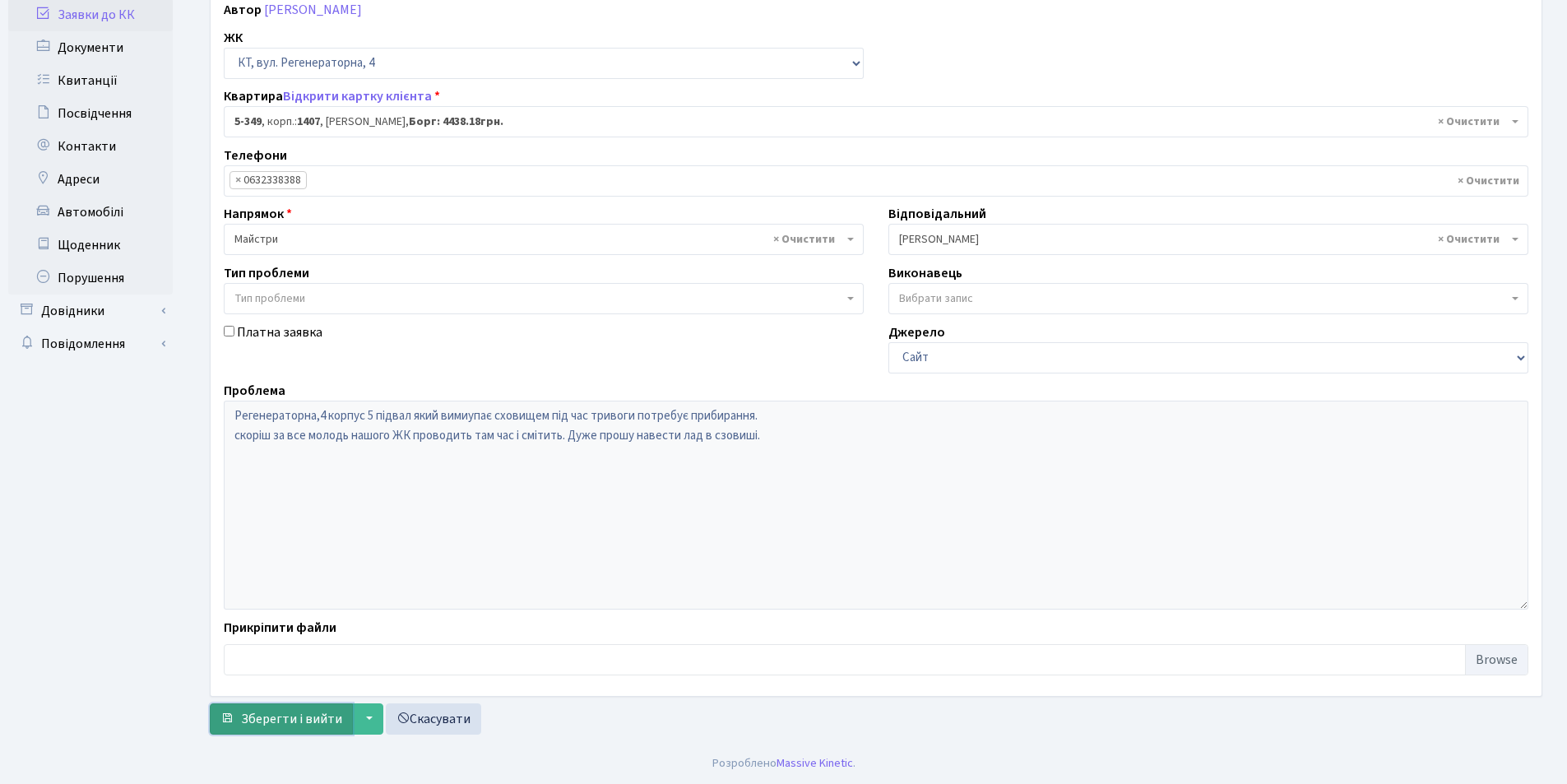
click at [255, 714] on span "Зберегти і вийти" at bounding box center [291, 718] width 101 height 18
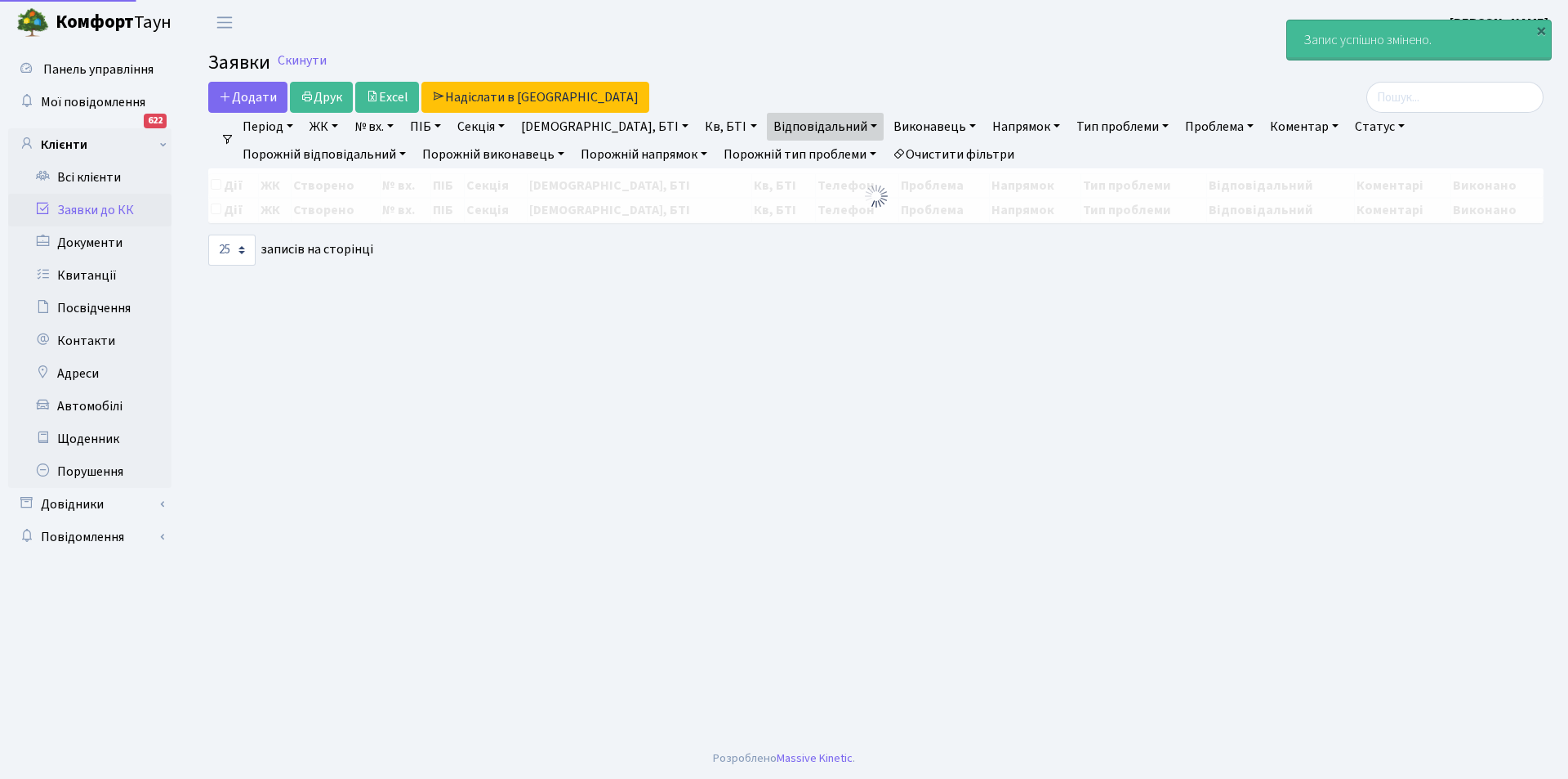
select select "25"
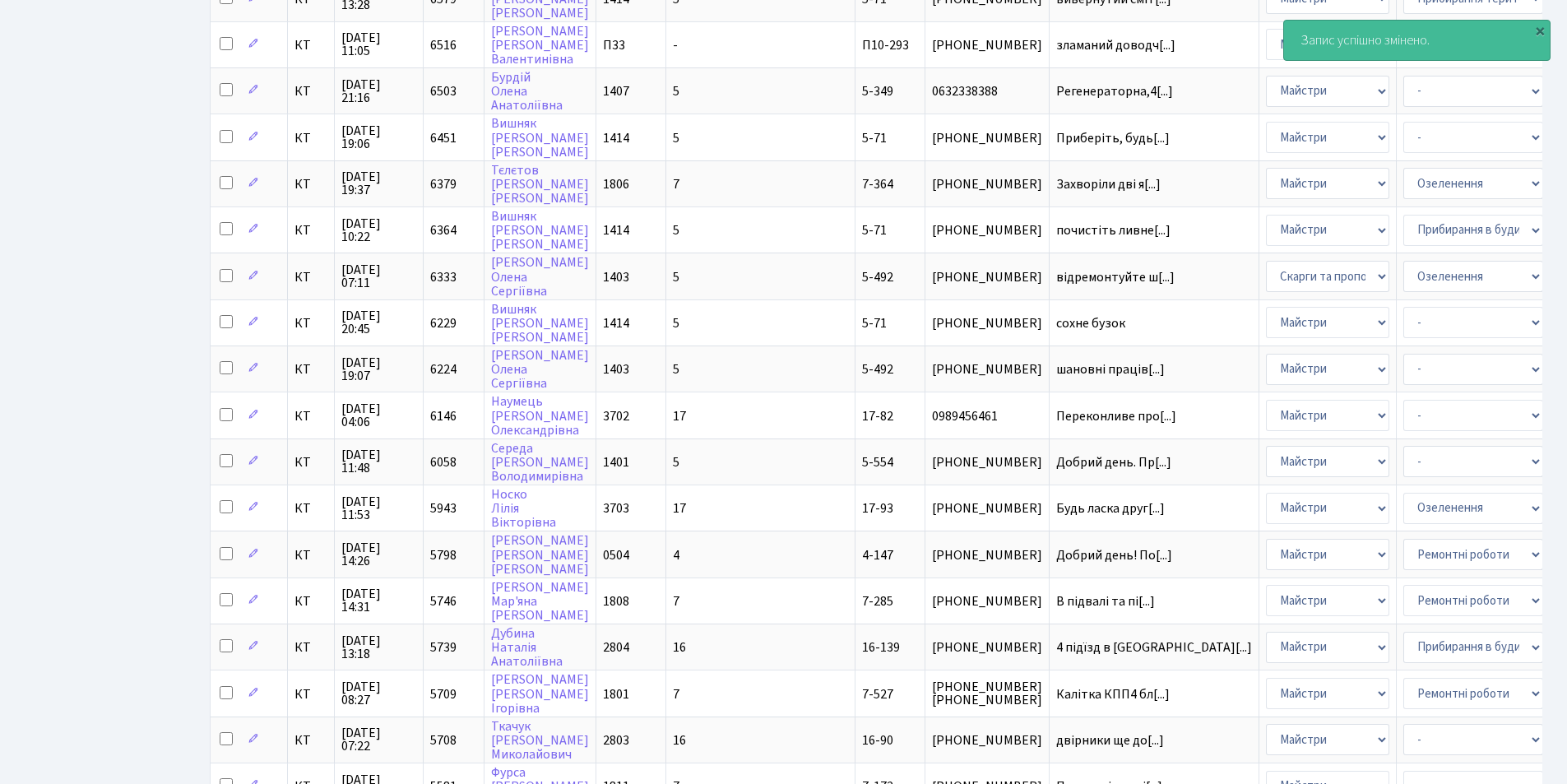
scroll to position [556, 0]
